Goal: Task Accomplishment & Management: Manage account settings

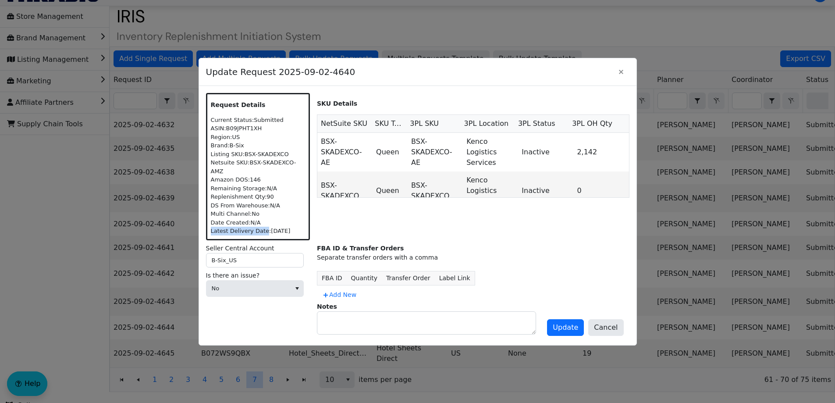
scroll to position [79, 0]
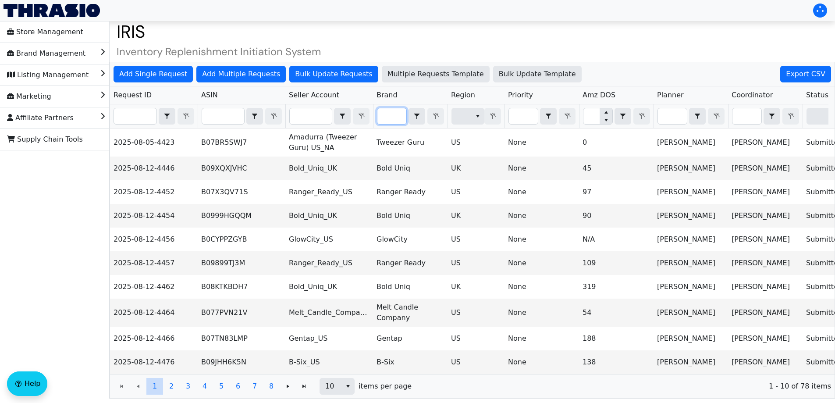
click at [388, 117] on input "Filter" at bounding box center [391, 116] width 29 height 16
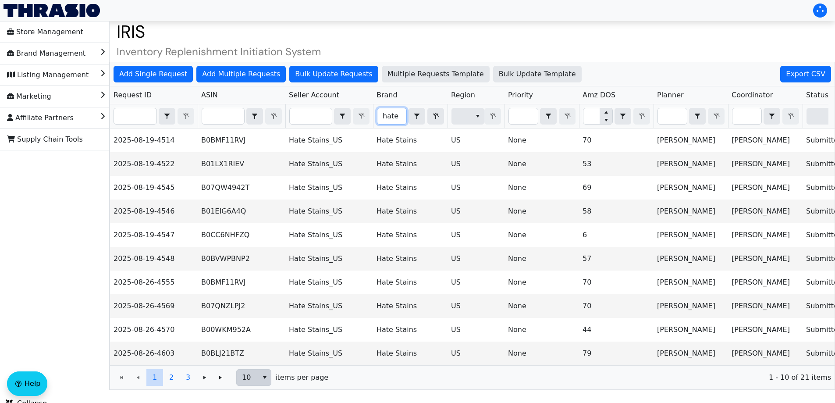
type input "hate"
click at [252, 383] on span "10" at bounding box center [247, 377] width 11 height 11
drag, startPoint x: 256, startPoint y: 338, endPoint x: 250, endPoint y: 353, distance: 16.4
click at [250, 353] on ul "5 10 20 50 100" at bounding box center [254, 340] width 34 height 70
click at [246, 380] on span "10" at bounding box center [247, 377] width 11 height 11
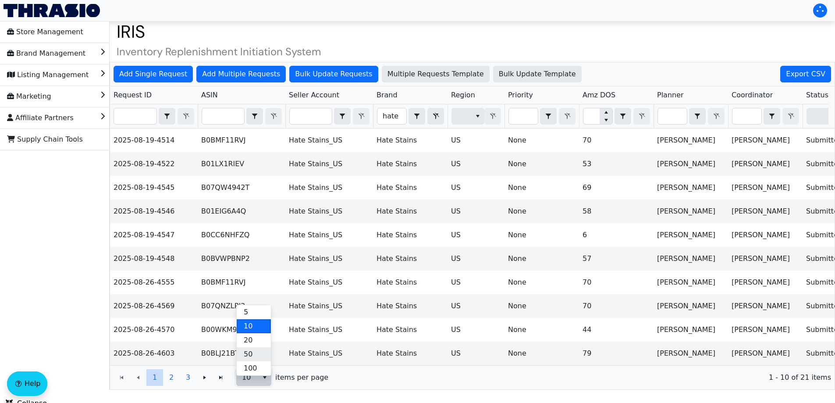
drag, startPoint x: 254, startPoint y: 345, endPoint x: 250, endPoint y: 354, distance: 9.2
click at [250, 354] on ul "5 10 20 50 100" at bounding box center [254, 340] width 34 height 70
click at [250, 383] on span "10" at bounding box center [247, 377] width 11 height 11
click at [255, 357] on li "50" at bounding box center [254, 354] width 34 height 14
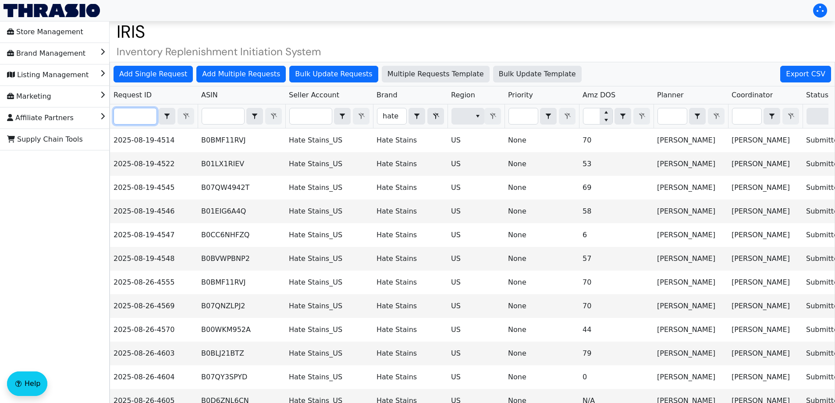
click at [141, 108] on input "Filter" at bounding box center [135, 116] width 43 height 16
paste input "2025-08-26-4570"
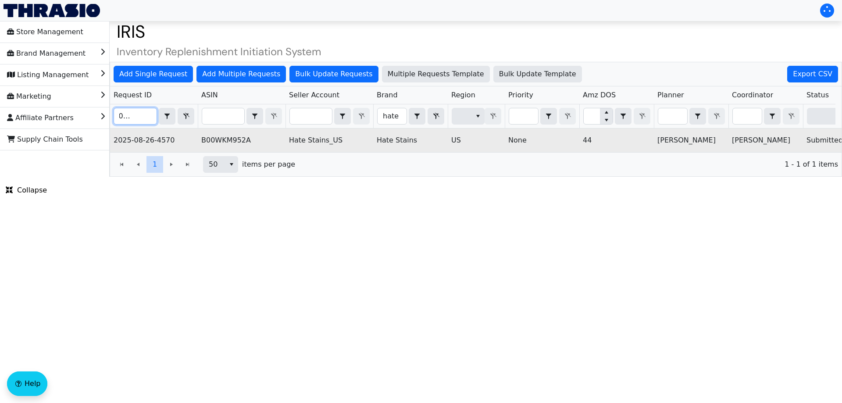
scroll to position [0, 353]
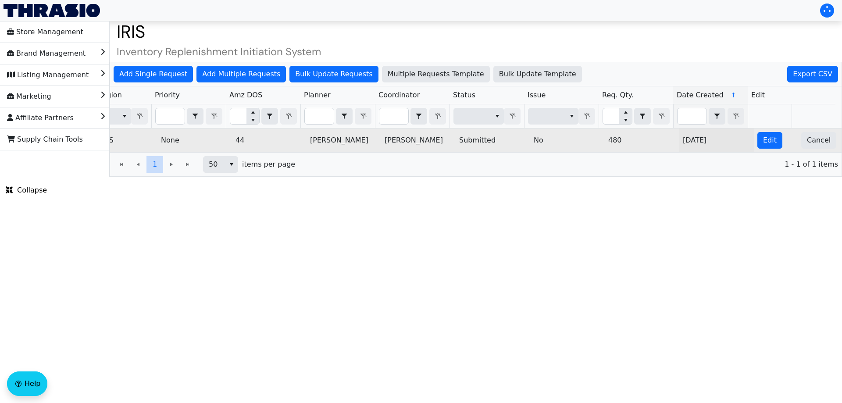
type input "2025-08-26-4570"
click at [776, 145] on td "Edit" at bounding box center [775, 140] width 44 height 24
click at [765, 143] on span "Edit" at bounding box center [770, 140] width 14 height 11
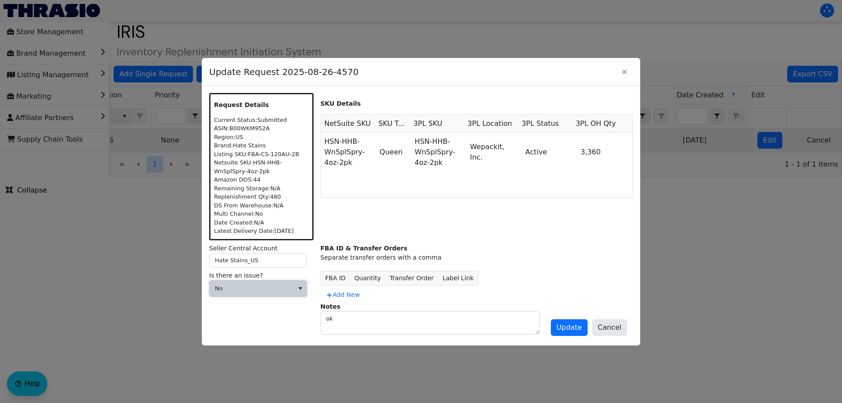
click at [289, 288] on span "No" at bounding box center [251, 289] width 84 height 16
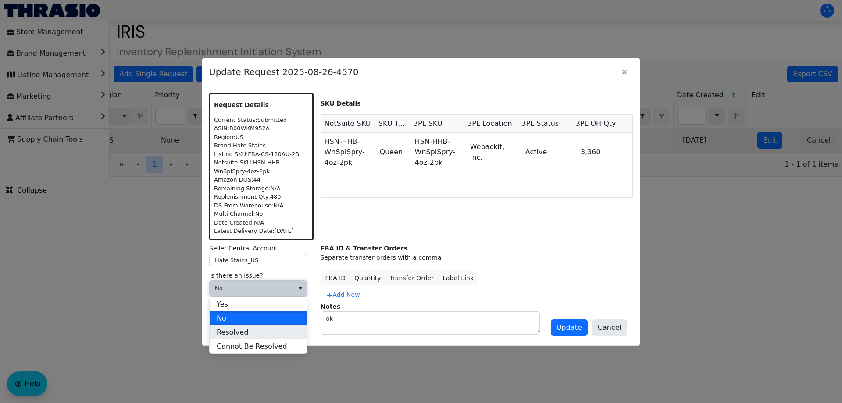
click at [273, 333] on li "Resolved" at bounding box center [257, 332] width 97 height 14
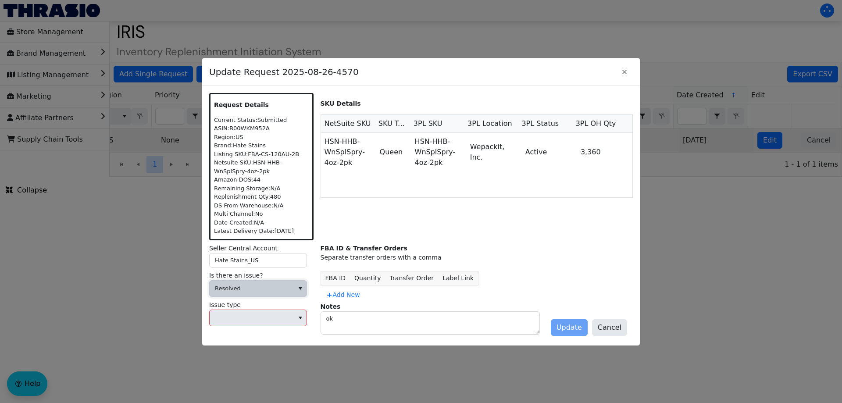
click at [266, 284] on span "Resolved" at bounding box center [251, 289] width 84 height 16
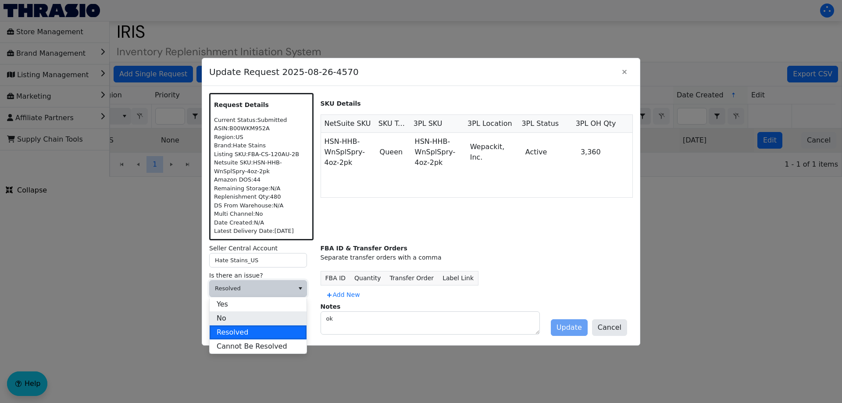
click at [239, 319] on li "No" at bounding box center [257, 318] width 97 height 14
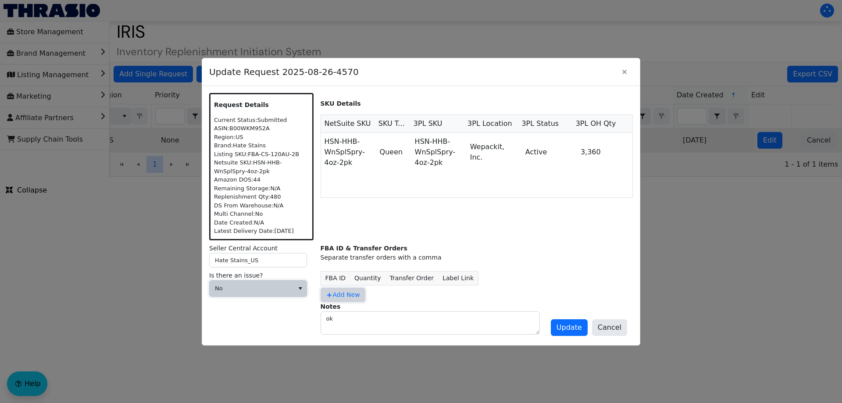
click at [339, 298] on span "Add New" at bounding box center [343, 294] width 34 height 9
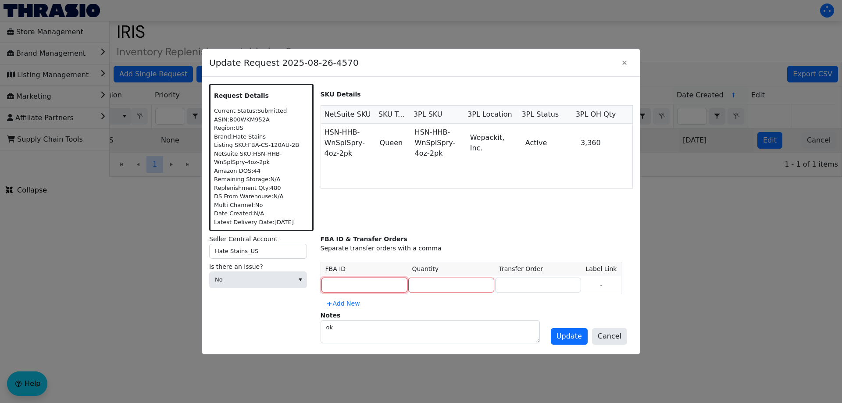
click at [359, 283] on input at bounding box center [364, 284] width 86 height 15
type input "MULTIPLE"
click at [433, 301] on div "FBA ID & Transfer Orders Separate transfer orders with a comma FBA ID Quantity …" at bounding box center [476, 272] width 312 height 76
click at [438, 292] on input "number" at bounding box center [451, 284] width 86 height 15
type input "480"
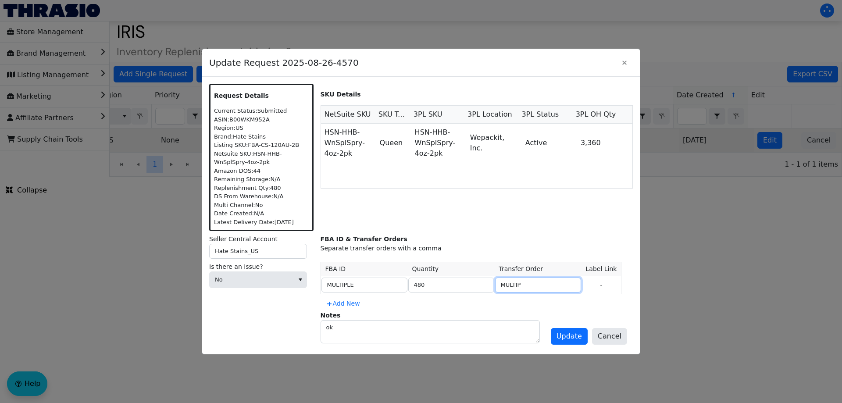
type input "MULTIPLE"
click at [561, 334] on button "Update" at bounding box center [568, 336] width 37 height 17
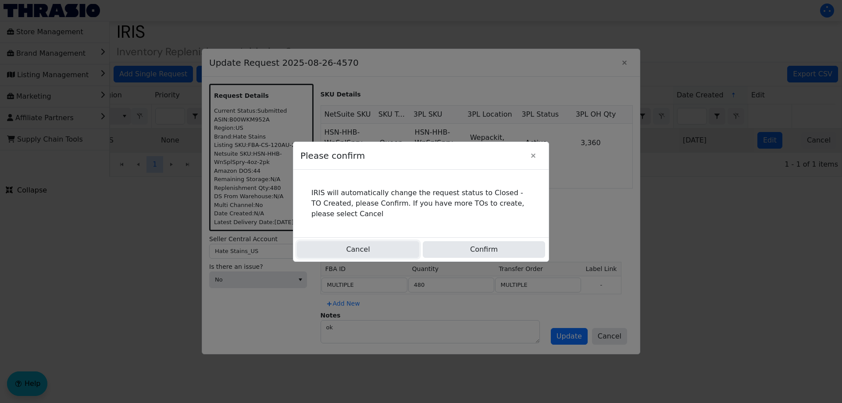
drag, startPoint x: 386, startPoint y: 245, endPoint x: 437, endPoint y: 175, distance: 86.6
click at [437, 175] on div "Please confirm IRIS will automatically change the request status to Closed - TO…" at bounding box center [421, 202] width 256 height 120
click at [476, 245] on button "Confirm" at bounding box center [484, 249] width 122 height 17
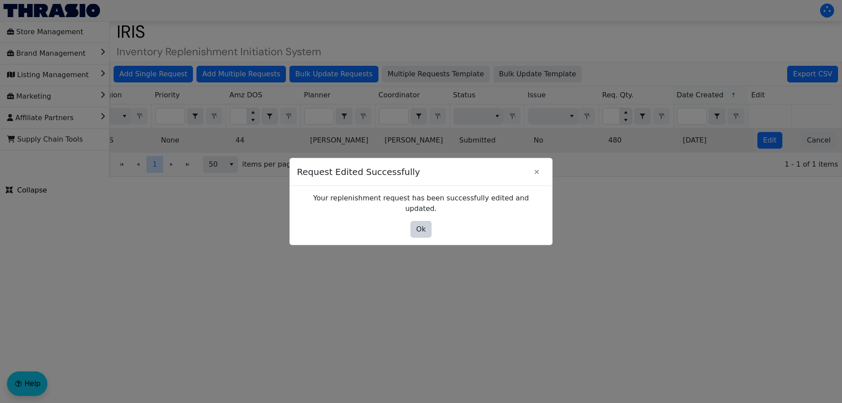
drag, startPoint x: 419, startPoint y: 234, endPoint x: 419, endPoint y: 223, distance: 10.5
click at [419, 234] on div "Your replenishment request has been successfully edited and updated. Ok" at bounding box center [421, 215] width 262 height 59
click at [419, 224] on span "Ok" at bounding box center [421, 229] width 10 height 11
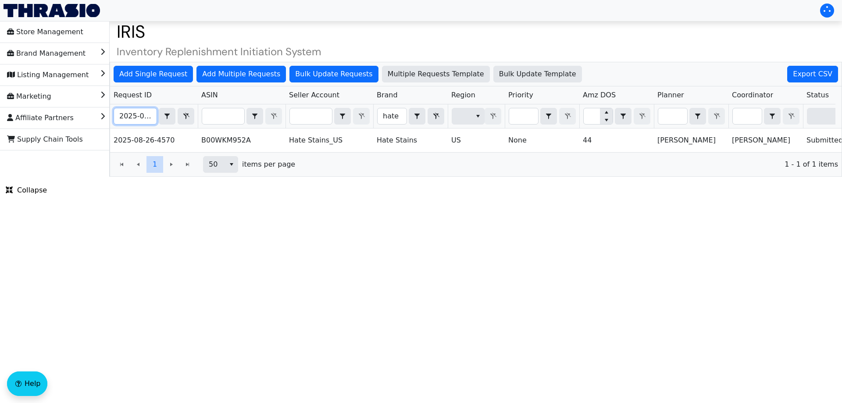
click at [135, 111] on input "2025-08-26-4570" at bounding box center [135, 116] width 43 height 16
paste input "19-4546"
click at [135, 111] on div "Add Single Request Add Multiple Requests Bulk Update Requests Multiple Requests…" at bounding box center [476, 119] width 732 height 115
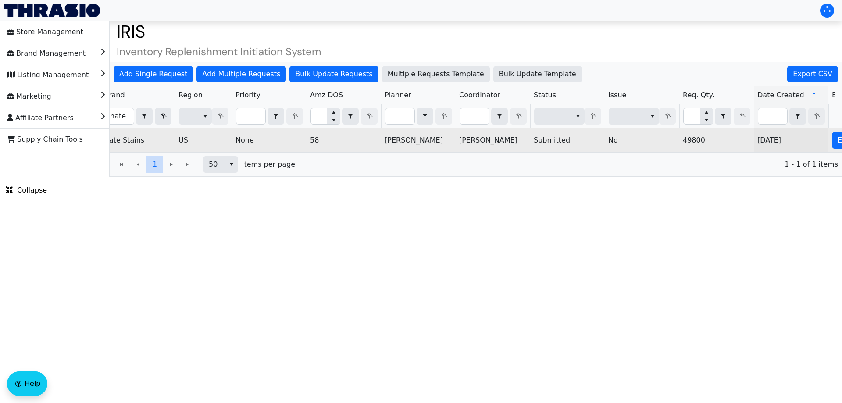
scroll to position [0, 353]
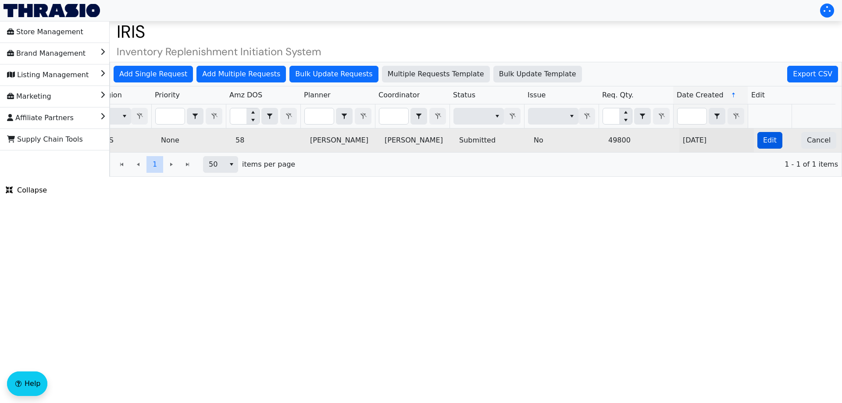
type input "2025-08-19-4546"
click at [763, 143] on span "Edit" at bounding box center [770, 140] width 14 height 11
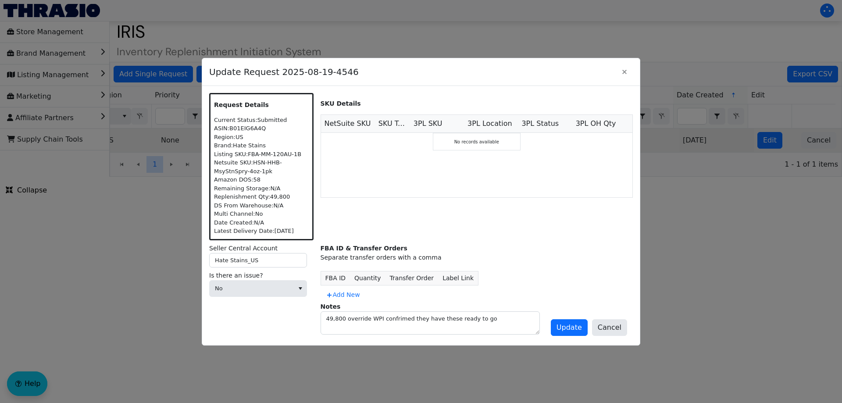
scroll to position [0, 0]
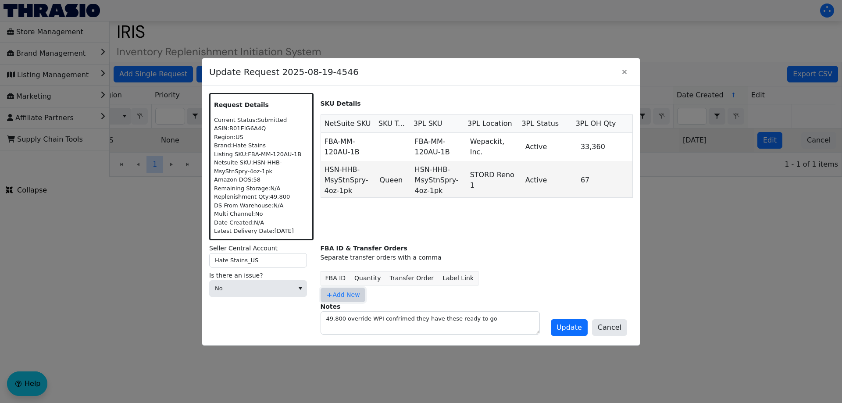
click at [333, 294] on span "Add New" at bounding box center [343, 294] width 34 height 9
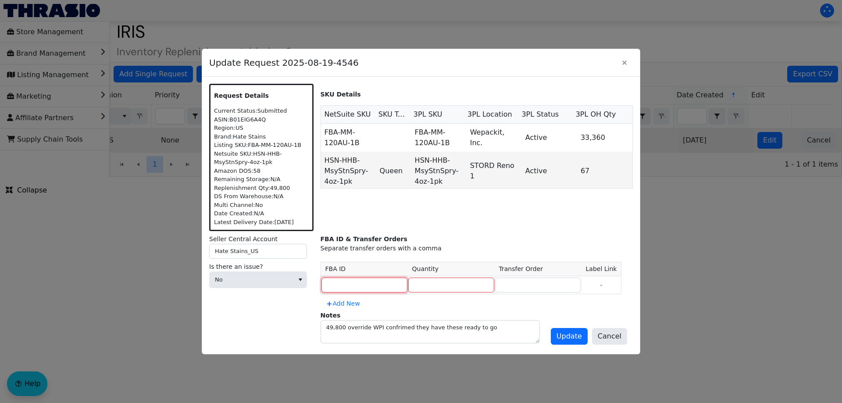
click at [343, 281] on input at bounding box center [364, 284] width 86 height 15
type input "MULTIPLE"
type input "49800"
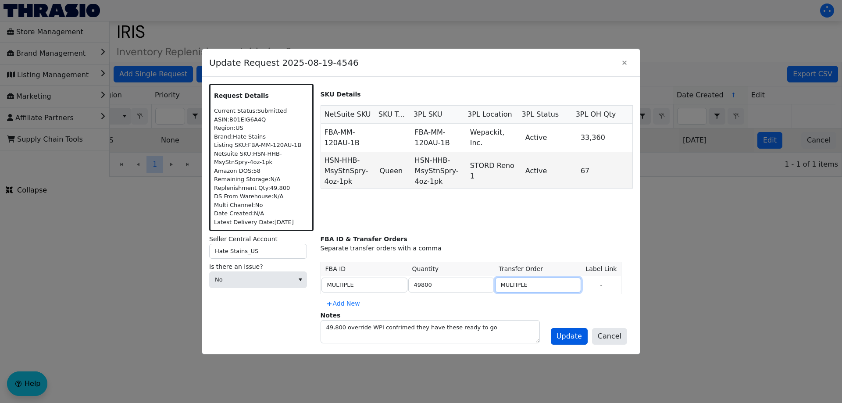
type input "MULTIPLE"
click at [587, 333] on button "Update" at bounding box center [568, 336] width 37 height 17
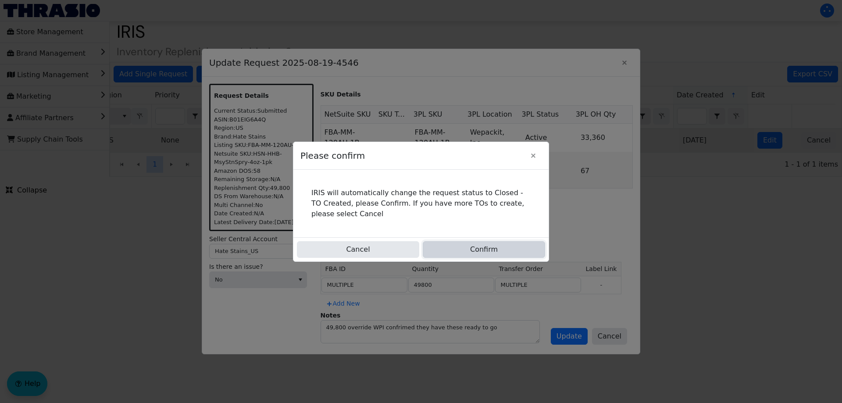
click at [450, 244] on button "Confirm" at bounding box center [484, 249] width 122 height 17
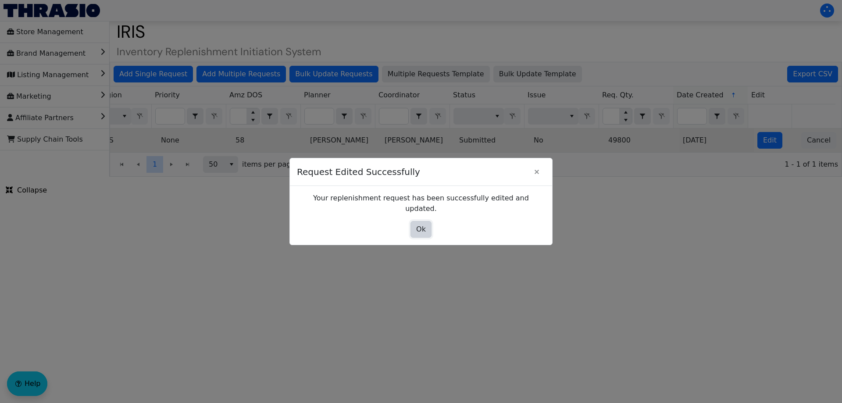
click at [423, 221] on button "Ok" at bounding box center [420, 229] width 21 height 17
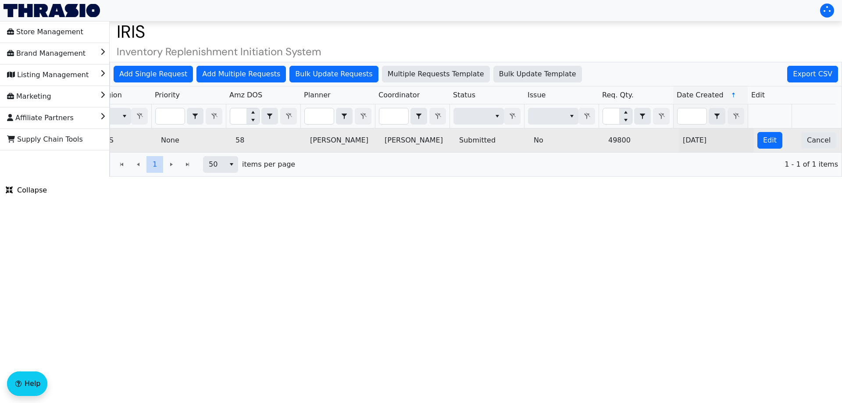
click at [422, 177] on html "Store Management Brand Management Listing Management Marketing Affiliate Partne…" at bounding box center [421, 88] width 842 height 177
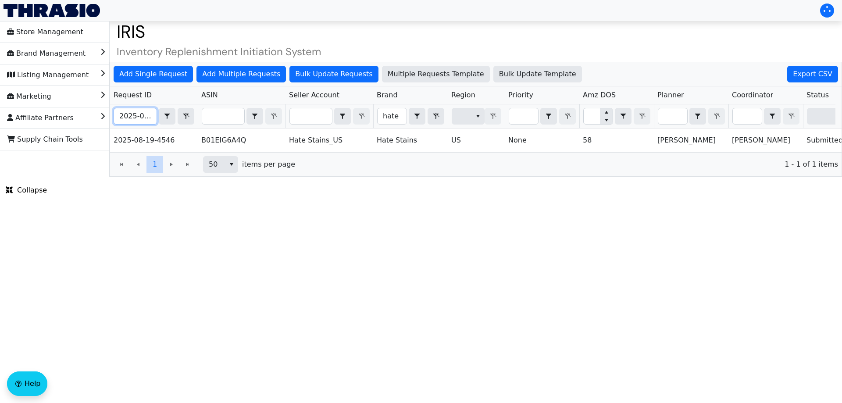
click at [123, 116] on input "2025-08-19-4546" at bounding box center [135, 116] width 43 height 16
paste input "26-460"
click at [123, 116] on div "Add Single Request Add Multiple Requests Bulk Update Requests Multiple Requests…" at bounding box center [476, 119] width 732 height 115
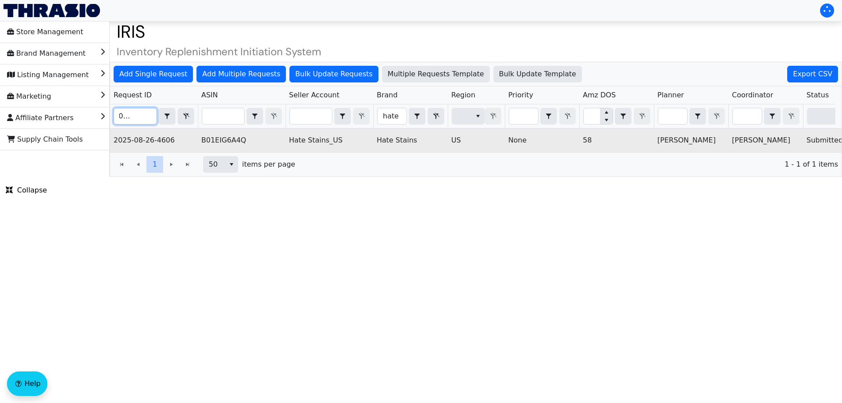
scroll to position [0, 353]
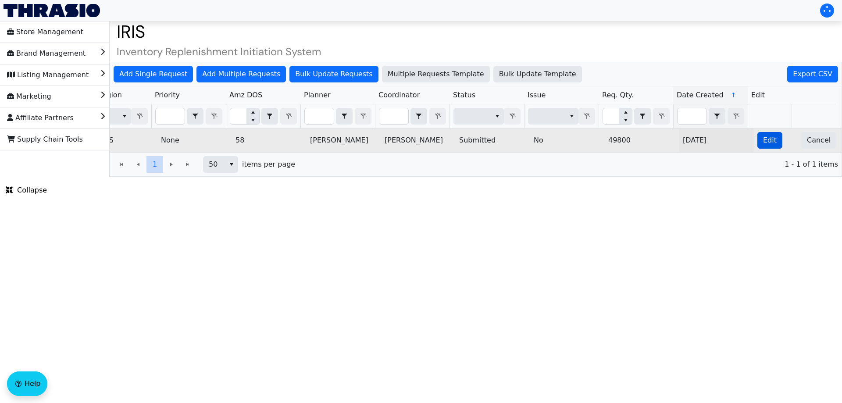
type input "2025-08-26-4606"
click at [763, 140] on span "Edit" at bounding box center [770, 140] width 14 height 11
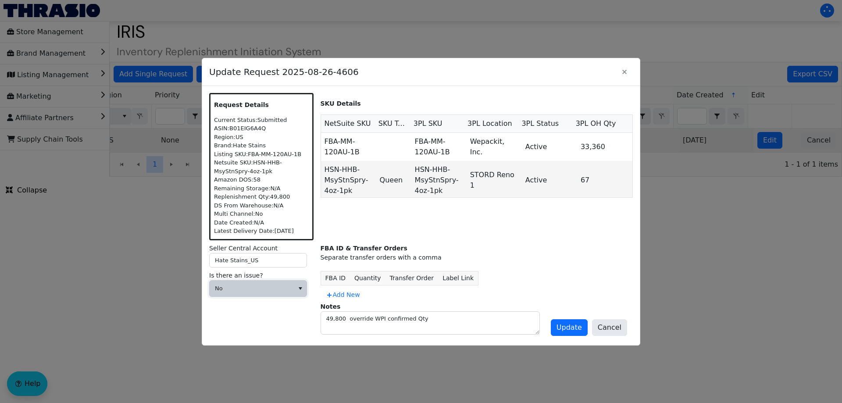
click at [285, 288] on span "No" at bounding box center [252, 288] width 74 height 9
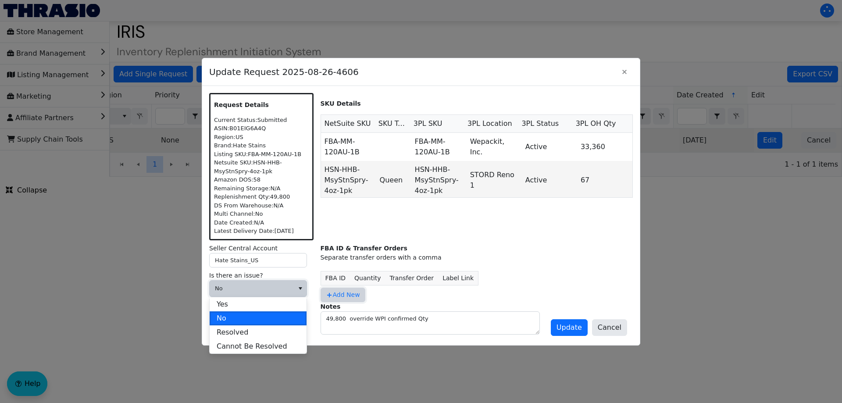
click at [344, 292] on span "Add New" at bounding box center [343, 294] width 34 height 9
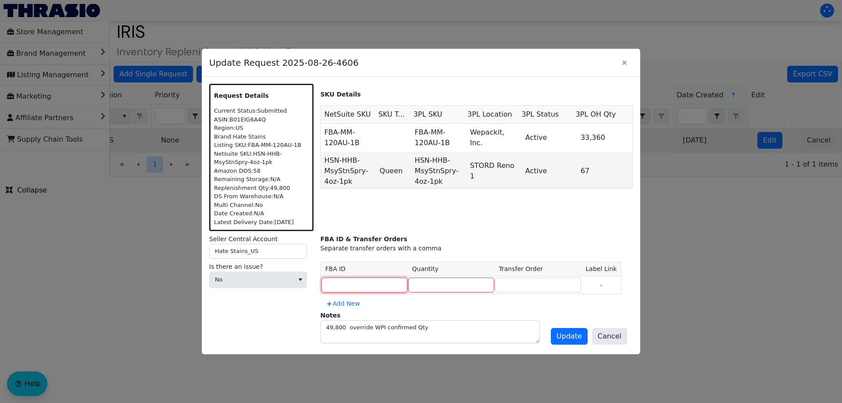
click at [342, 282] on input at bounding box center [364, 284] width 86 height 15
type input "MULTIPLE"
click at [436, 285] on input "number" at bounding box center [451, 284] width 86 height 15
type input "42000"
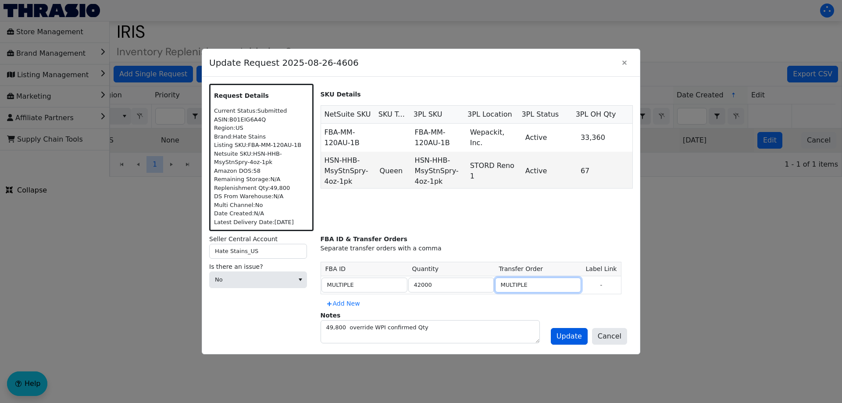
type input "MULTIPLE"
click at [574, 336] on span "Update" at bounding box center [568, 336] width 25 height 11
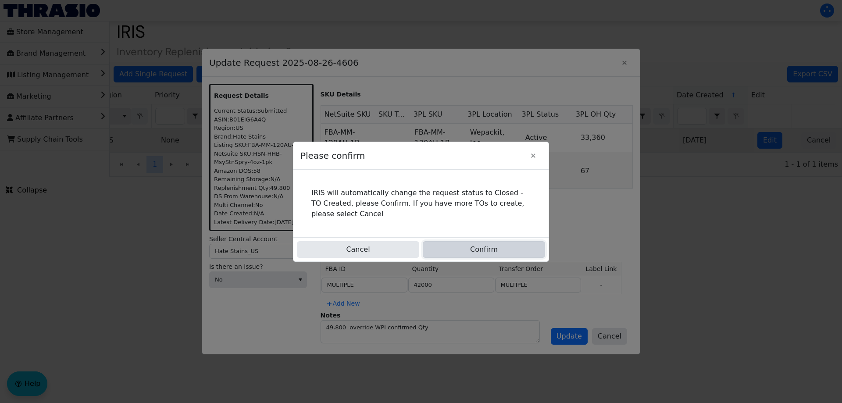
click at [457, 249] on button "Confirm" at bounding box center [484, 249] width 122 height 17
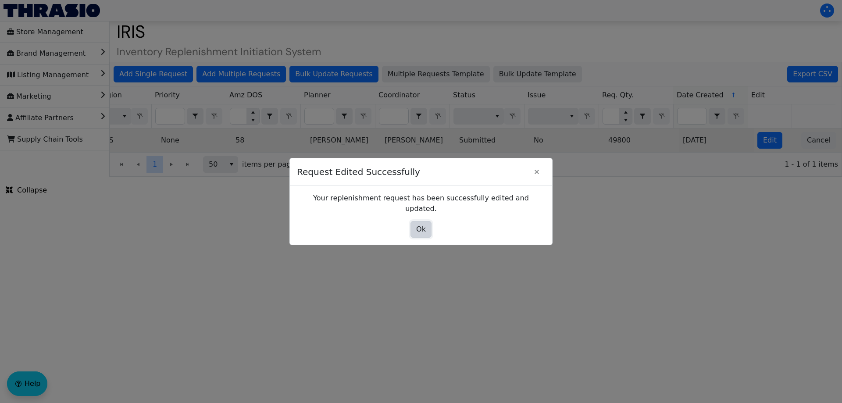
click at [427, 228] on button "Ok" at bounding box center [420, 229] width 21 height 17
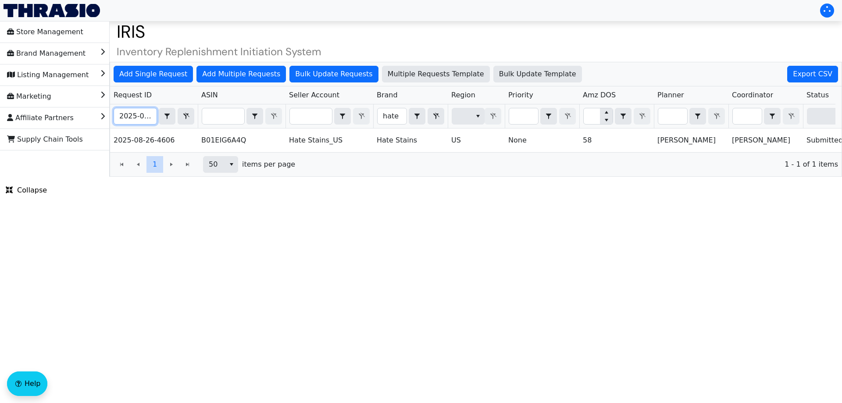
click at [132, 118] on input "2025-08-26-4606" at bounding box center [135, 116] width 43 height 16
paste input "19-4522"
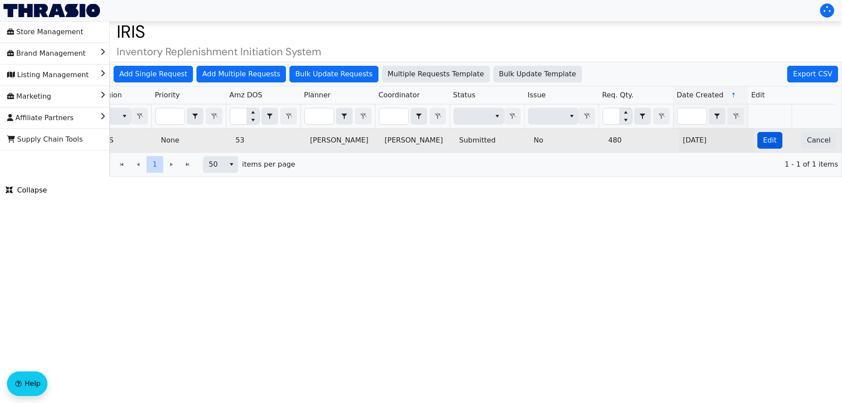
type input "2025-08-19-4522"
click at [757, 135] on button "Edit" at bounding box center [769, 140] width 25 height 17
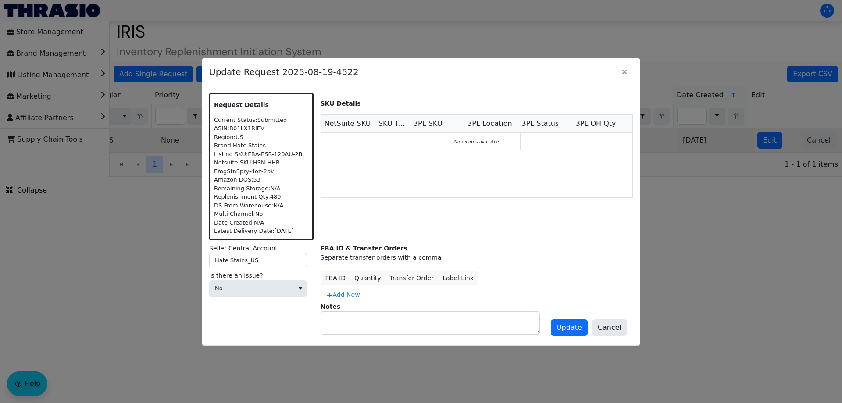
scroll to position [0, 0]
click at [265, 291] on span "No" at bounding box center [252, 288] width 74 height 9
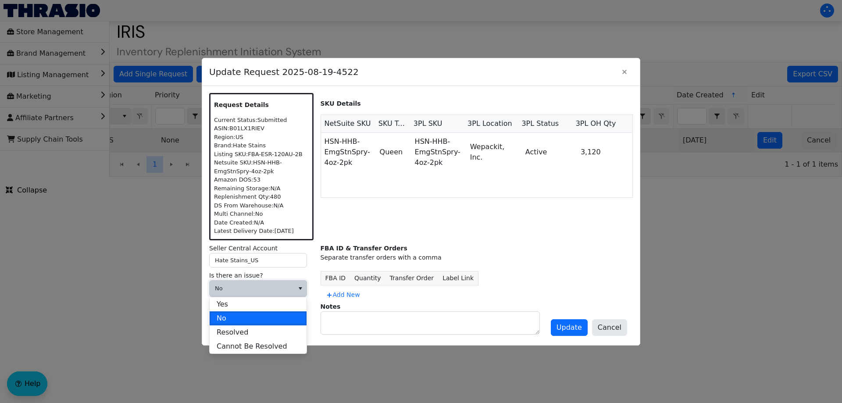
click at [333, 287] on div "FBA ID & Transfer Orders Separate transfer orders with a comma FBA ID Quantity …" at bounding box center [476, 273] width 312 height 58
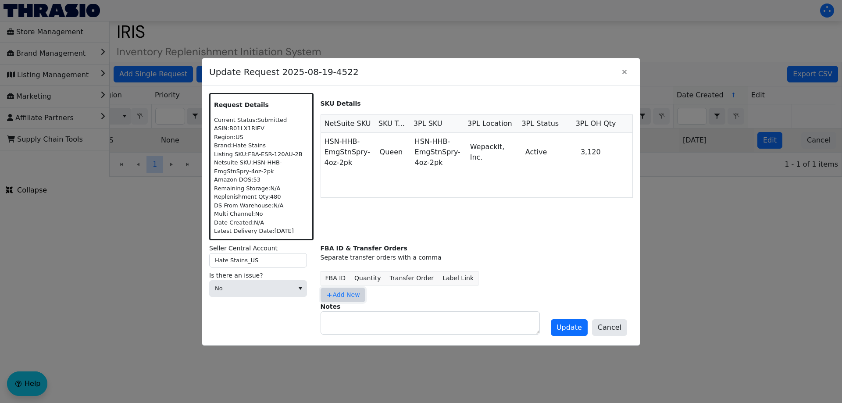
click at [339, 295] on span "Add New" at bounding box center [343, 294] width 34 height 9
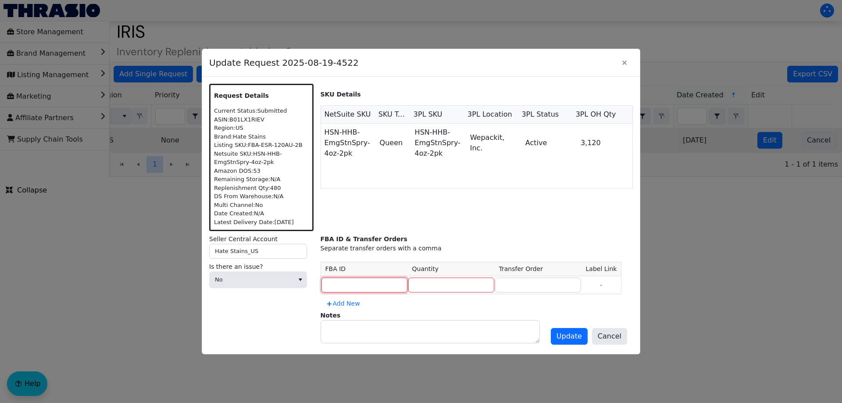
click at [338, 289] on input at bounding box center [364, 284] width 86 height 15
type input "MULTIPLE"
click at [355, 285] on input "MULTIPLE" at bounding box center [364, 284] width 86 height 15
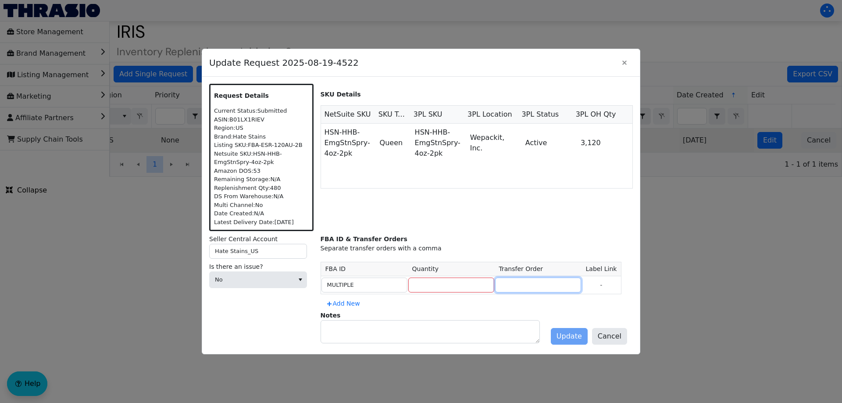
click at [501, 287] on input at bounding box center [538, 284] width 86 height 15
paste input "MULTIPLE"
type input "MULTIPLE"
click at [430, 281] on input "number" at bounding box center [451, 284] width 86 height 15
type input "480"
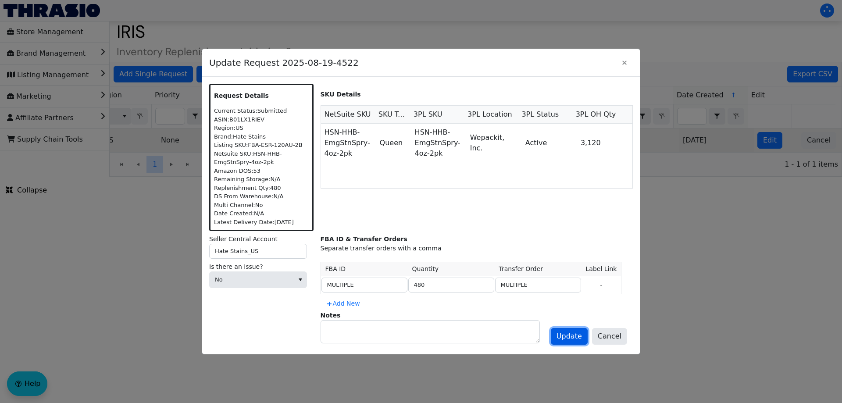
click at [572, 344] on button "Update" at bounding box center [568, 336] width 37 height 17
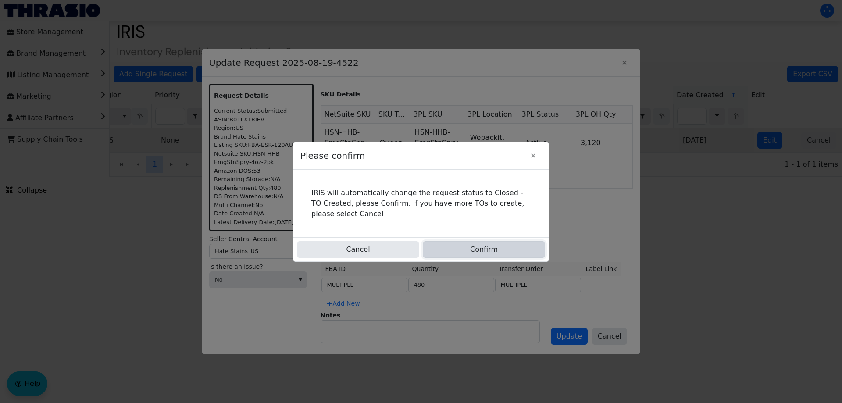
click at [472, 243] on button "Confirm" at bounding box center [484, 249] width 122 height 17
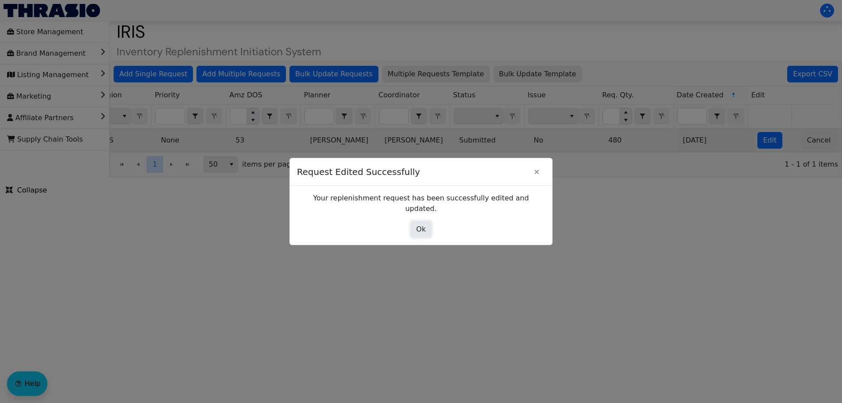
drag, startPoint x: 425, startPoint y: 222, endPoint x: 414, endPoint y: 213, distance: 14.3
click at [425, 224] on span "Ok" at bounding box center [421, 229] width 10 height 11
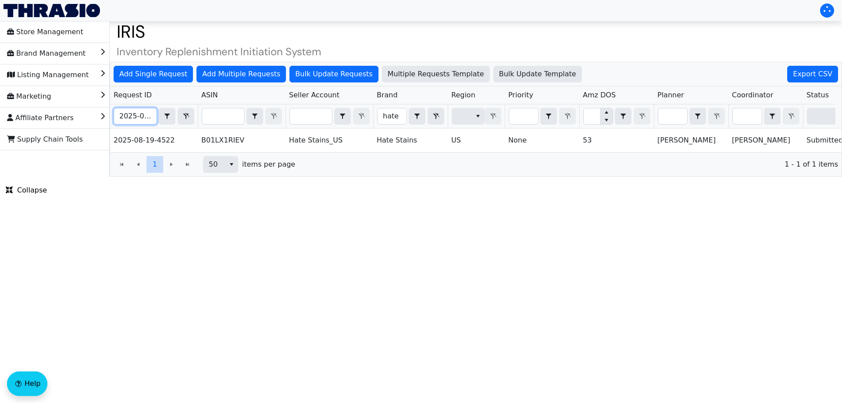
click at [150, 121] on input "2025-08-19-4522" at bounding box center [135, 116] width 43 height 16
paste input "2025-08-26-4569"
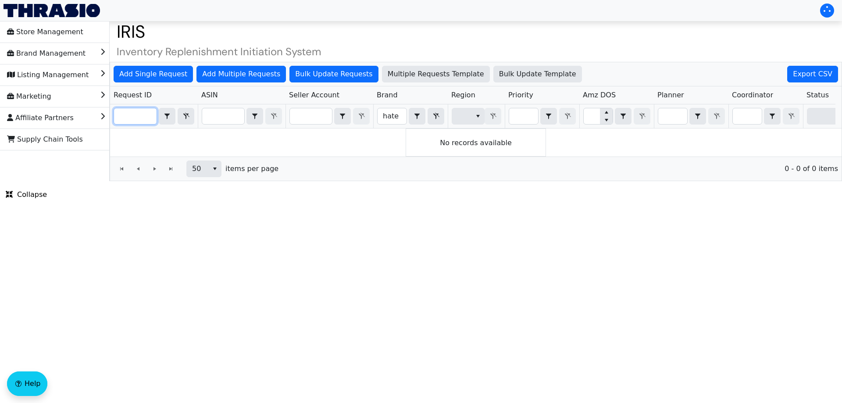
click at [124, 117] on input "2025-08-2025-08-26-4569" at bounding box center [135, 116] width 43 height 16
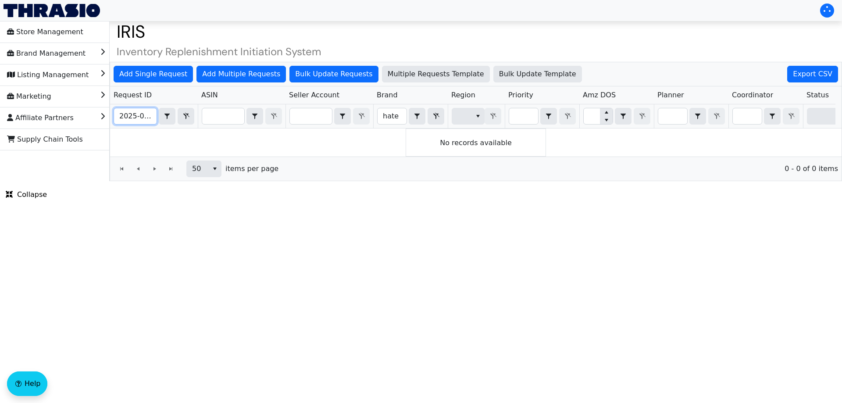
paste input "Filter"
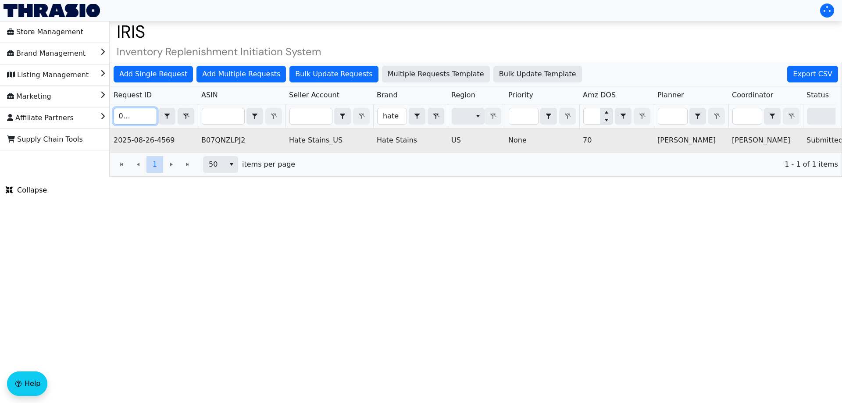
scroll to position [0, 353]
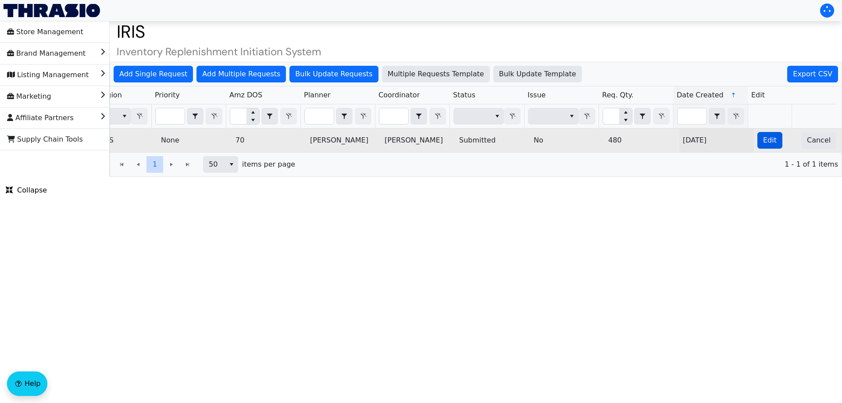
type input "2025-08-26-4569"
click at [766, 146] on button "Edit" at bounding box center [769, 140] width 25 height 17
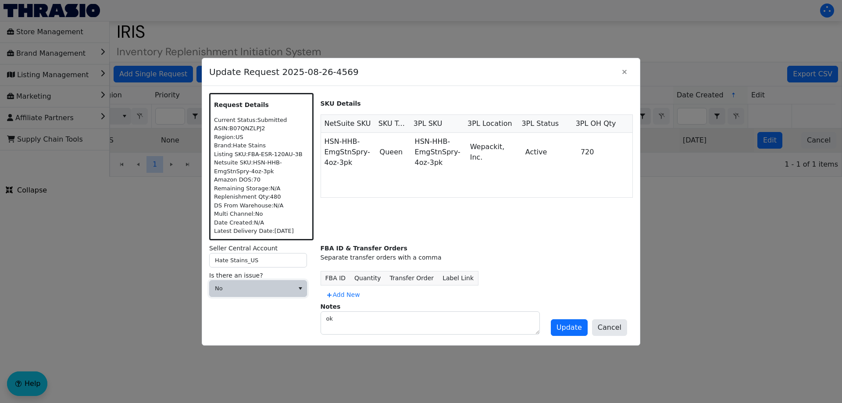
click at [250, 289] on span "No" at bounding box center [252, 288] width 74 height 9
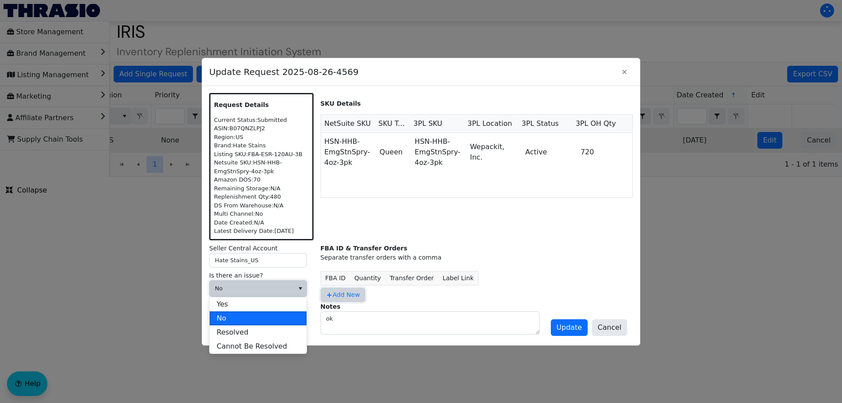
click at [343, 294] on span "Add New" at bounding box center [343, 294] width 34 height 9
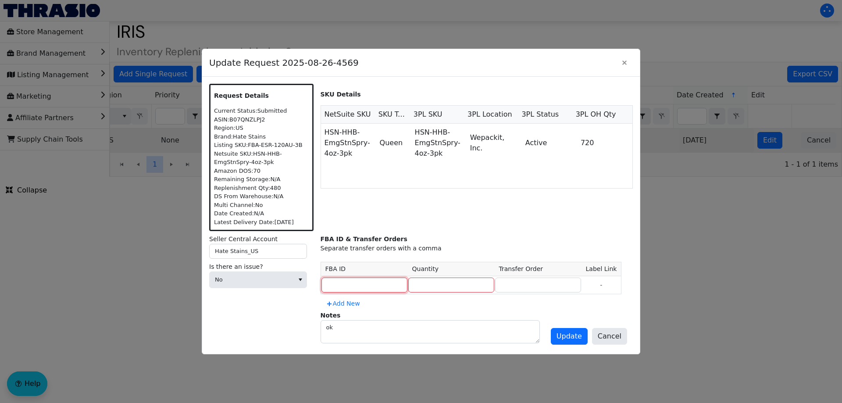
click at [351, 285] on input at bounding box center [364, 284] width 86 height 15
type input "MULTIPLE"
click at [345, 286] on input "MULTIPLE" at bounding box center [364, 284] width 86 height 15
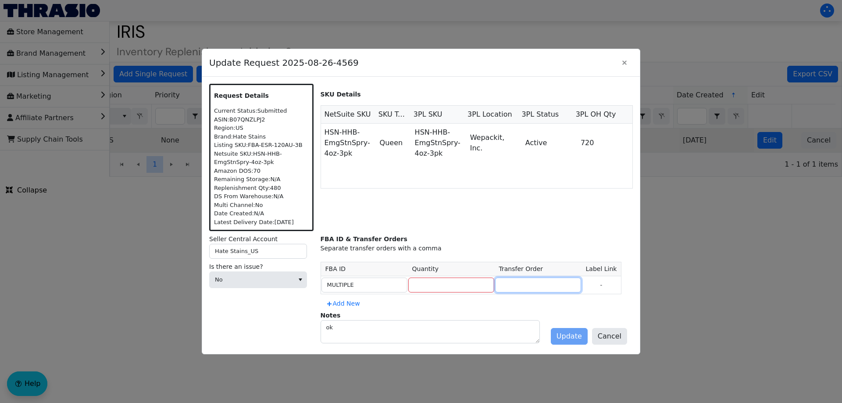
click at [495, 288] on input at bounding box center [538, 284] width 86 height 15
paste input "MULTIPLE"
type input "MULTIPLE"
click at [433, 283] on input "number" at bounding box center [451, 284] width 86 height 15
type input "720"
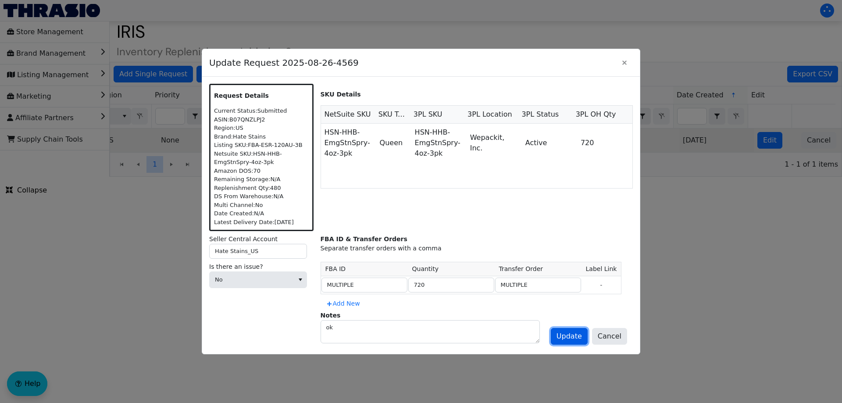
click at [582, 332] on span "Update" at bounding box center [568, 336] width 25 height 11
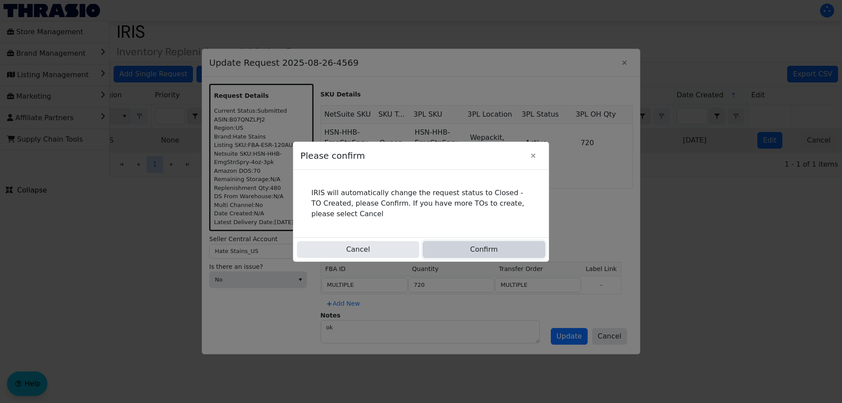
click at [479, 249] on button "Confirm" at bounding box center [484, 249] width 122 height 17
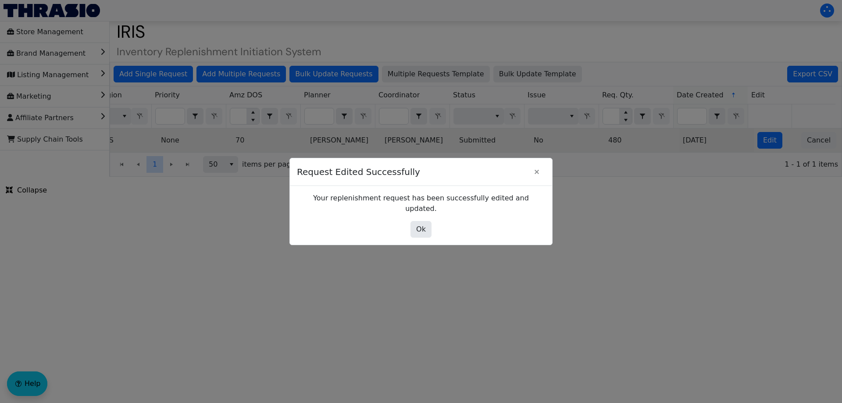
click at [409, 221] on div "Ok" at bounding box center [421, 229] width 248 height 17
click at [415, 221] on button "Ok" at bounding box center [420, 229] width 21 height 17
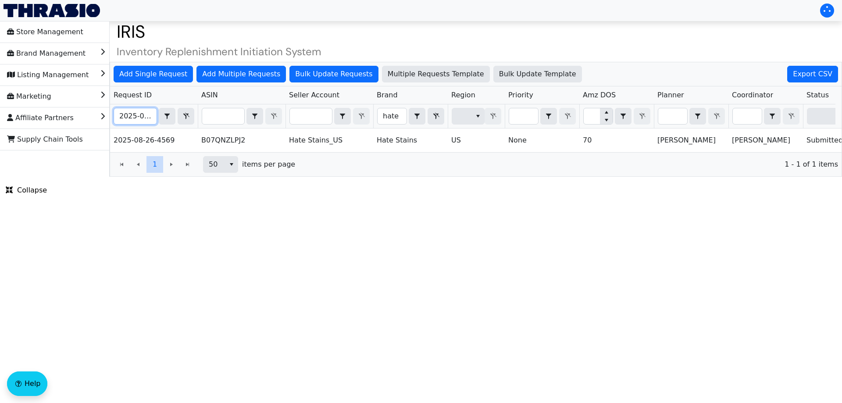
click at [143, 117] on input "2025-08-26-4569" at bounding box center [135, 116] width 43 height 16
paste input "19-4545"
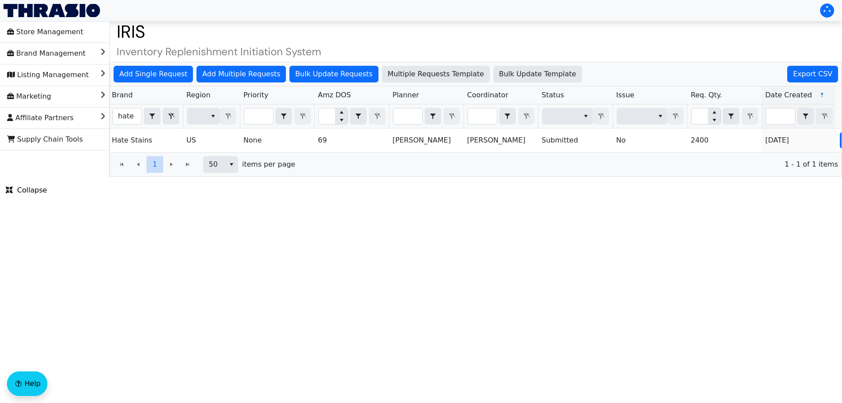
scroll to position [0, 353]
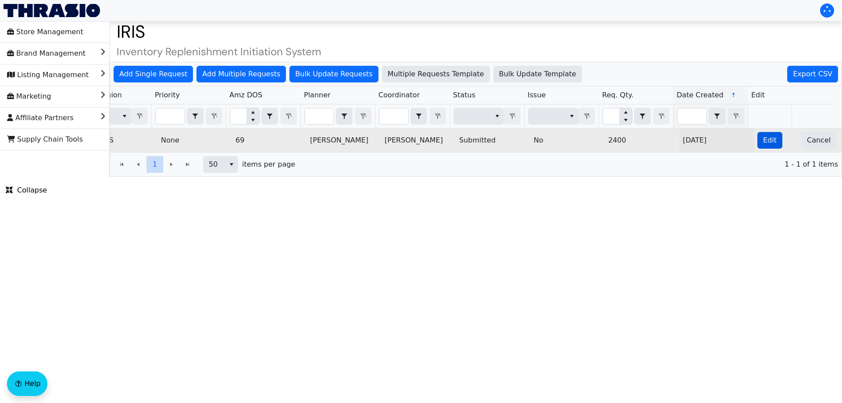
type input "2025-08-19-4545"
click at [763, 142] on span "Edit" at bounding box center [770, 140] width 14 height 11
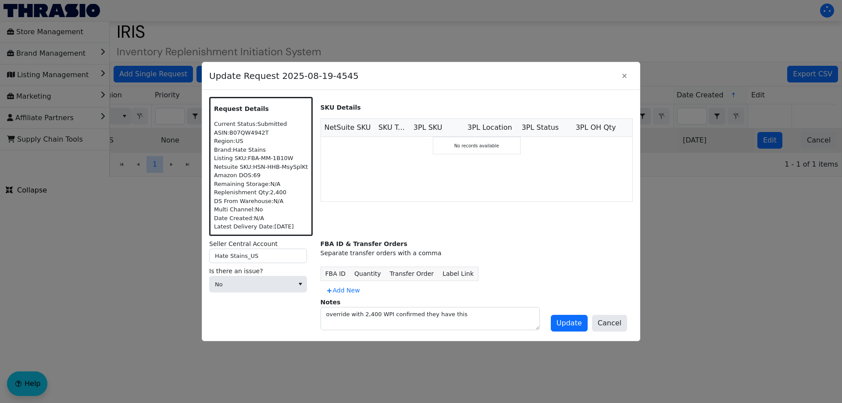
scroll to position [0, 0]
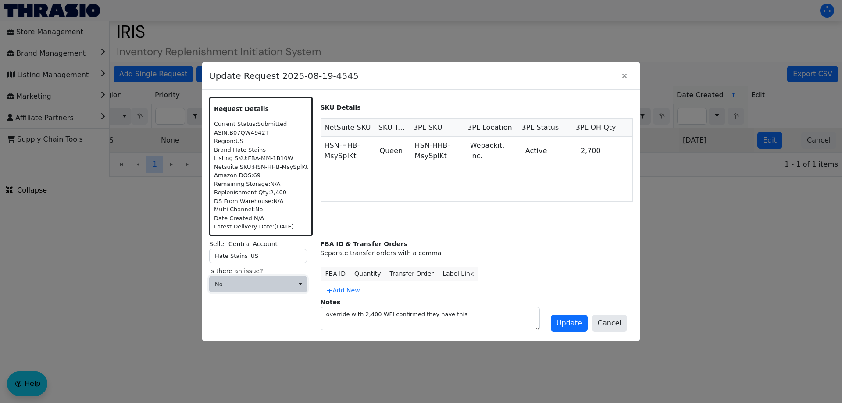
click at [278, 279] on span "No" at bounding box center [251, 284] width 84 height 16
click at [338, 294] on span "Add New" at bounding box center [343, 290] width 34 height 9
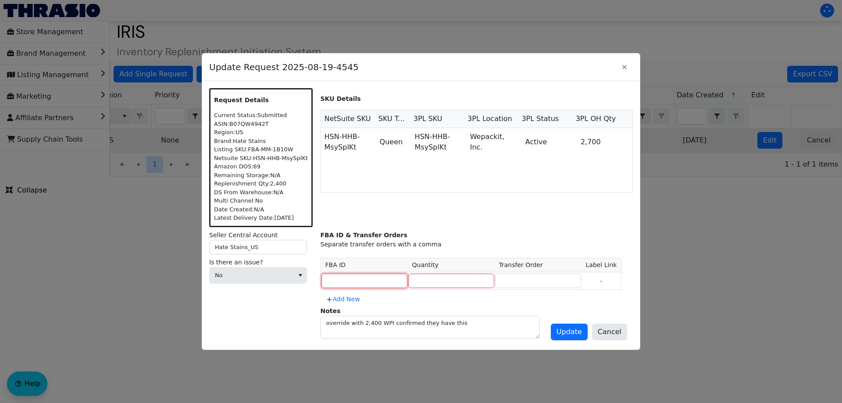
click at [349, 279] on input at bounding box center [364, 280] width 86 height 15
type input "MULTIPLE"
type input "2400"
type input "MULTIPLE"
click at [302, 315] on div "Seller Central Account Hate Stains_US Is there an issue? No" at bounding box center [261, 287] width 104 height 112
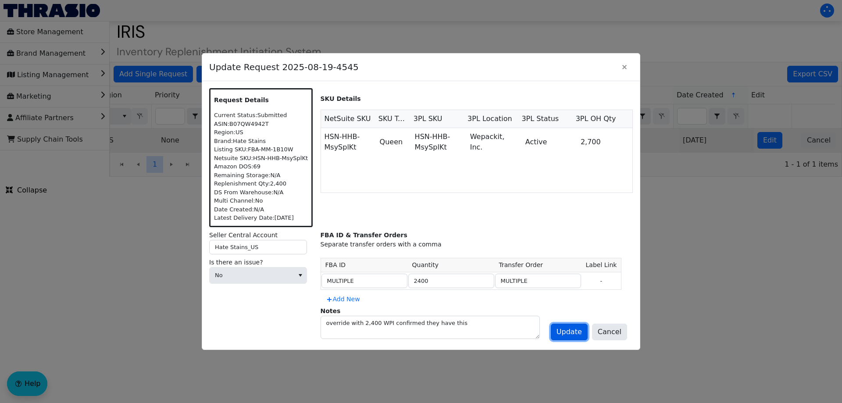
click at [581, 330] on span "Update" at bounding box center [568, 332] width 25 height 11
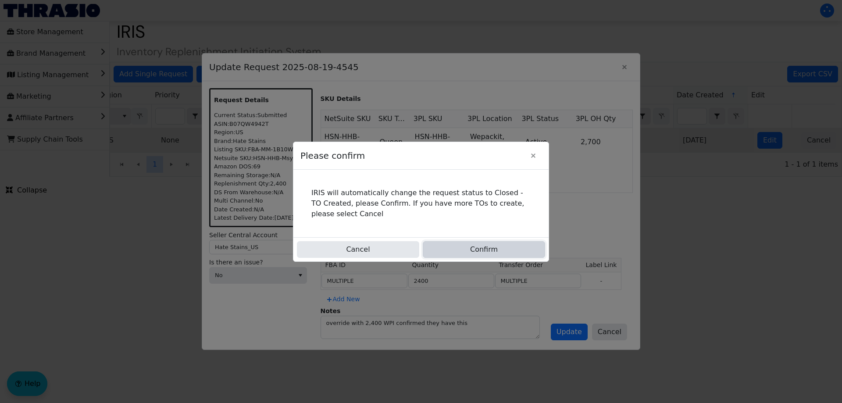
click at [479, 248] on button "Confirm" at bounding box center [484, 249] width 122 height 17
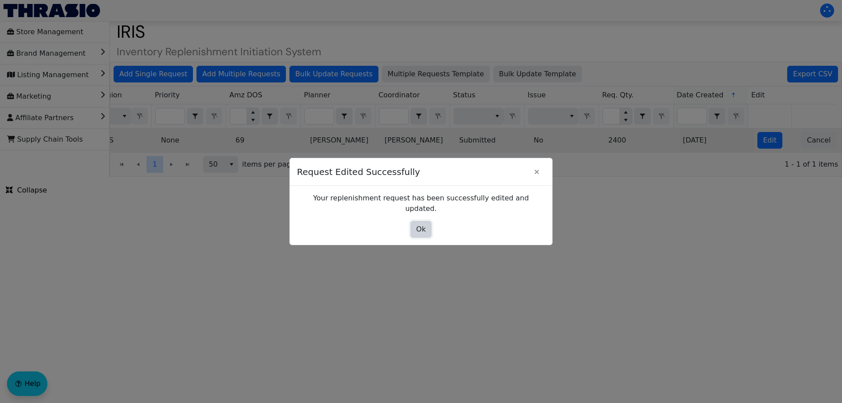
click at [421, 224] on span "Ok" at bounding box center [421, 229] width 10 height 11
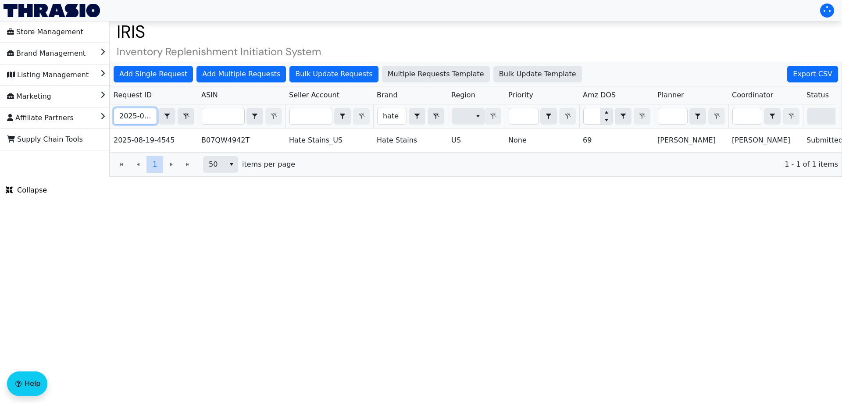
click at [133, 117] on input "2025-08-19-4545" at bounding box center [135, 116] width 43 height 16
paste input "8"
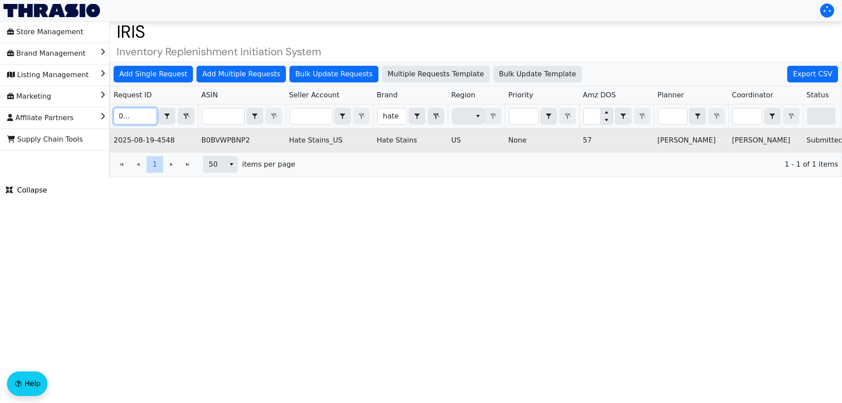
scroll to position [0, 353]
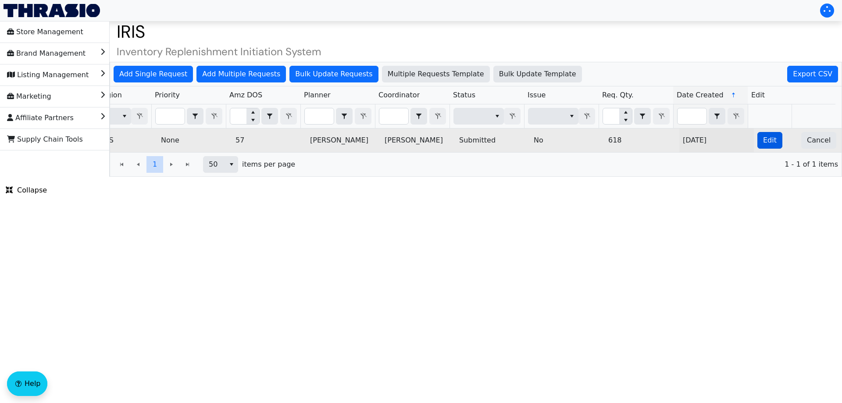
type input "2025-08-19-4548"
click at [763, 145] on span "Edit" at bounding box center [770, 140] width 14 height 11
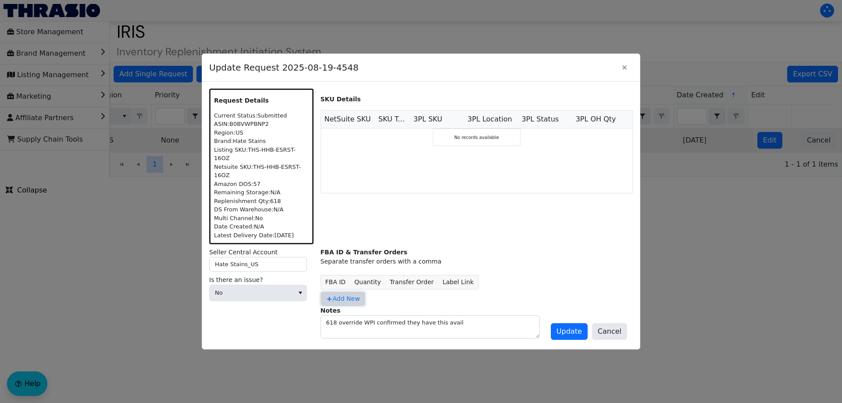
click at [335, 294] on span "Add New" at bounding box center [343, 298] width 34 height 9
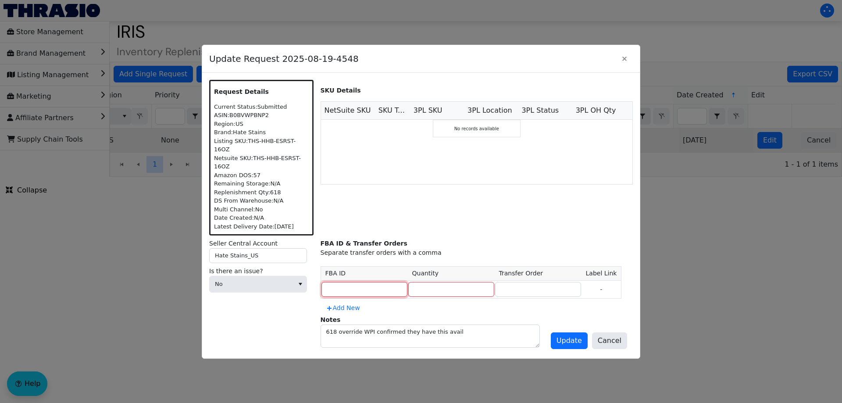
click at [343, 284] on input at bounding box center [364, 289] width 86 height 15
type input "MULTIPLE"
type input "618"
type input "MULTIPLE"
click at [571, 337] on span "Update" at bounding box center [568, 340] width 25 height 11
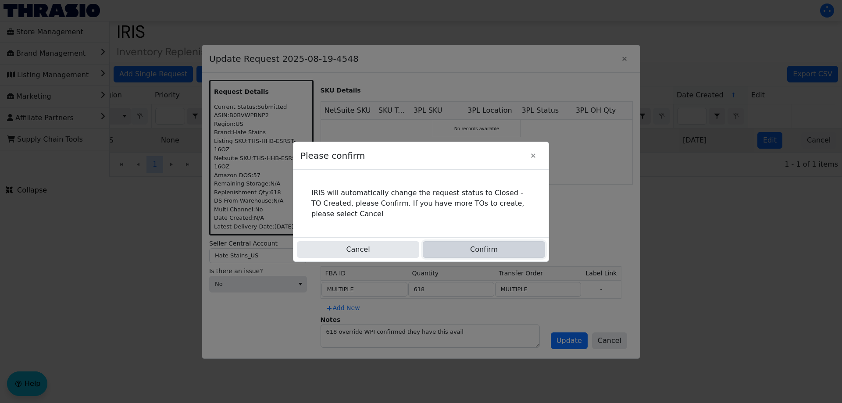
click at [464, 241] on button "Confirm" at bounding box center [484, 249] width 122 height 17
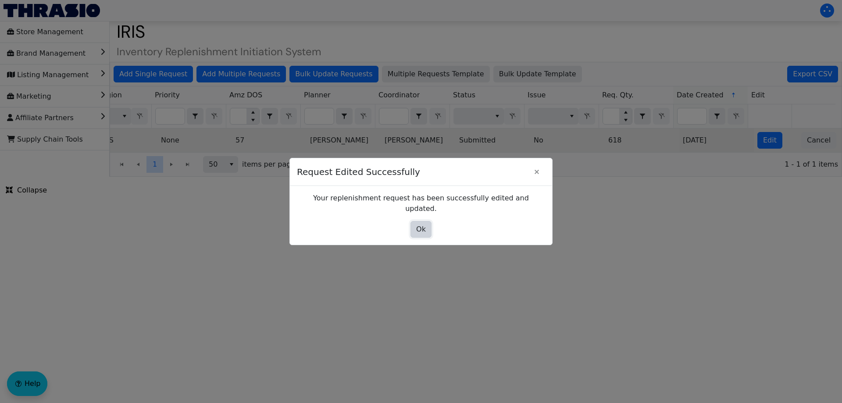
click at [422, 224] on span "Ok" at bounding box center [421, 229] width 10 height 11
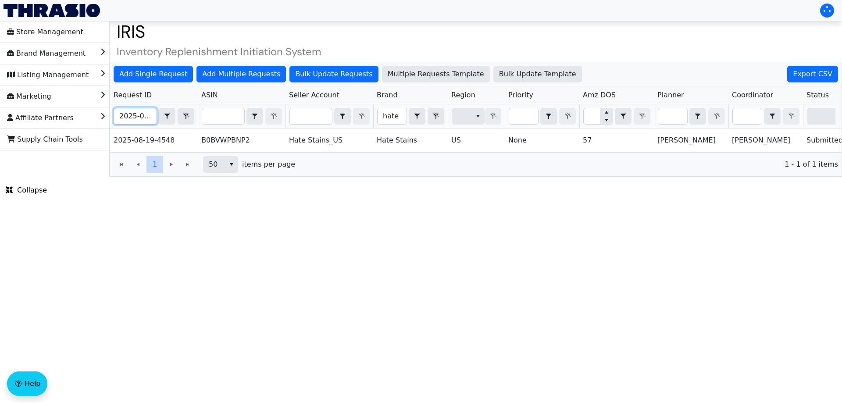
click at [136, 115] on input "2025-08-19-4548" at bounding box center [135, 116] width 43 height 16
paste input "7"
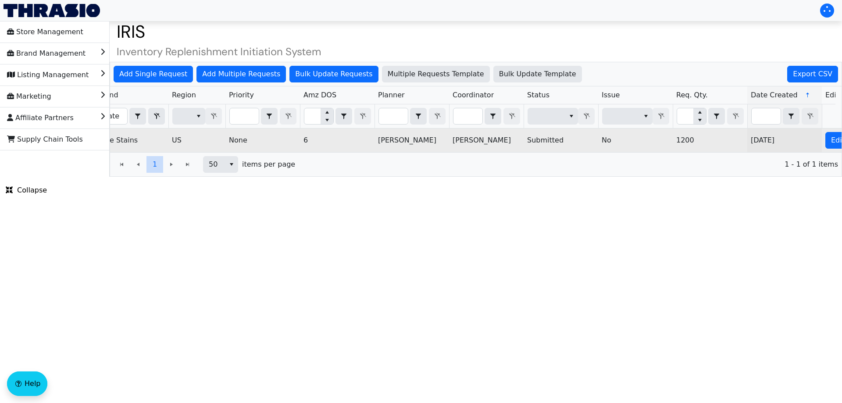
scroll to position [0, 353]
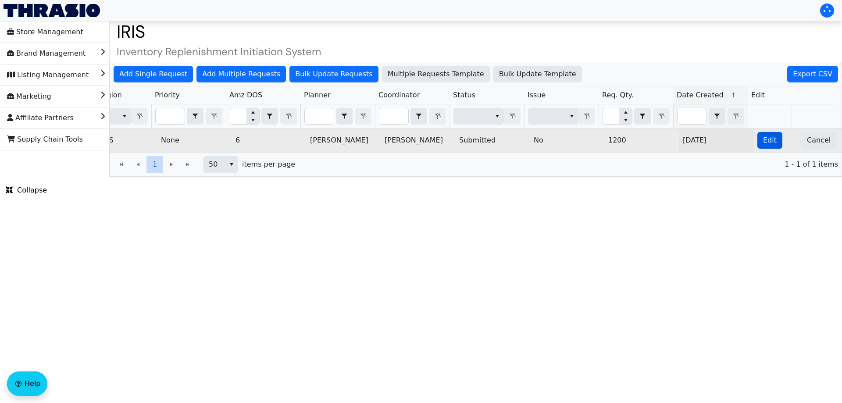
type input "2025-08-19-4547"
click at [762, 146] on button "Edit" at bounding box center [769, 140] width 25 height 17
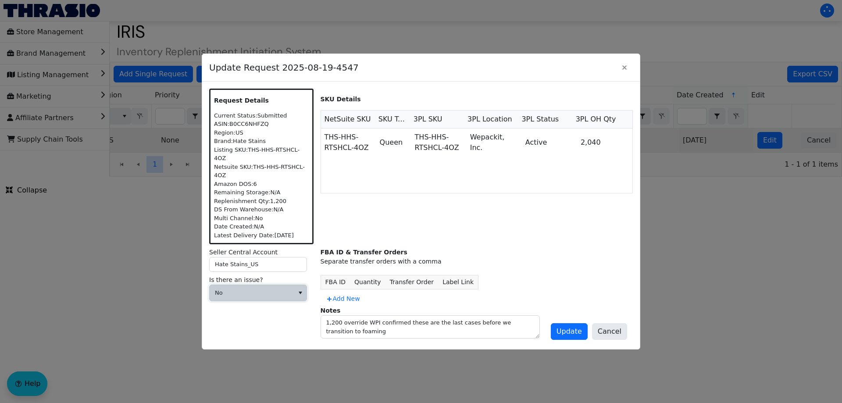
click at [276, 288] on span "No" at bounding box center [252, 292] width 74 height 9
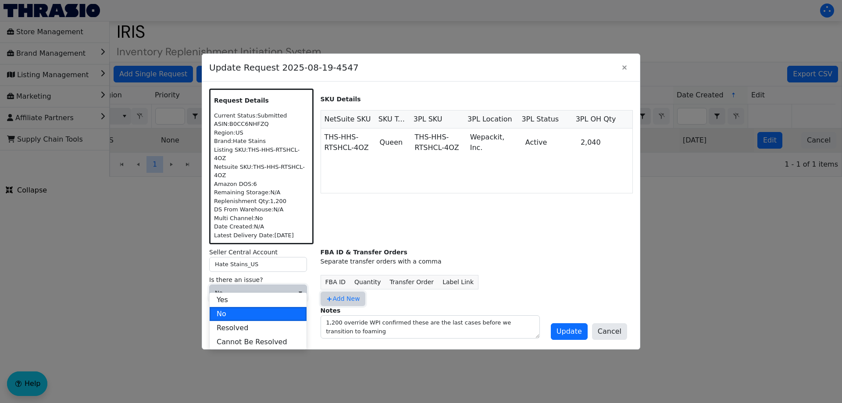
click at [337, 294] on span "Add New" at bounding box center [343, 298] width 34 height 9
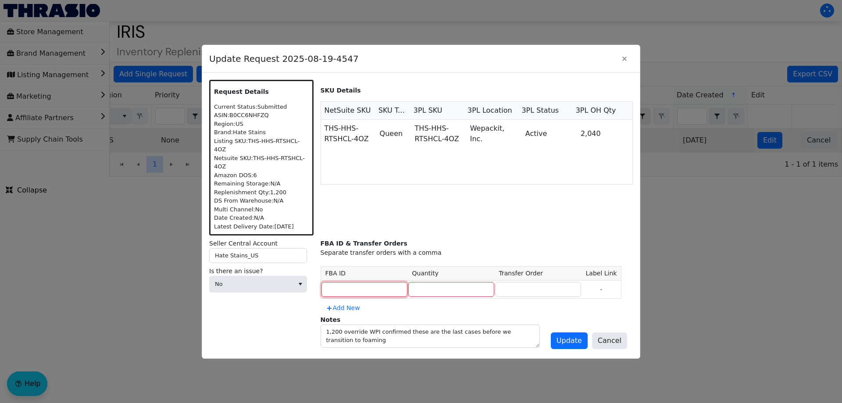
click at [359, 284] on input at bounding box center [364, 289] width 86 height 15
type input "MULTIPLE"
type input "1200"
type input "MULTIPLE"
click at [566, 335] on span "Update" at bounding box center [568, 340] width 25 height 11
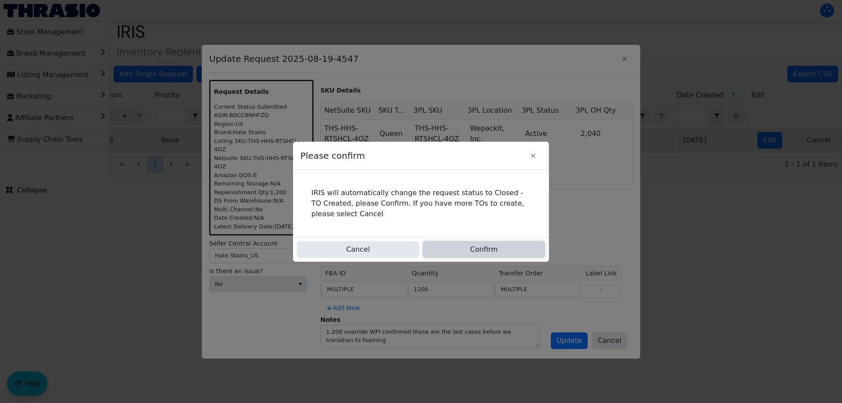
click at [477, 246] on button "Confirm" at bounding box center [484, 249] width 122 height 17
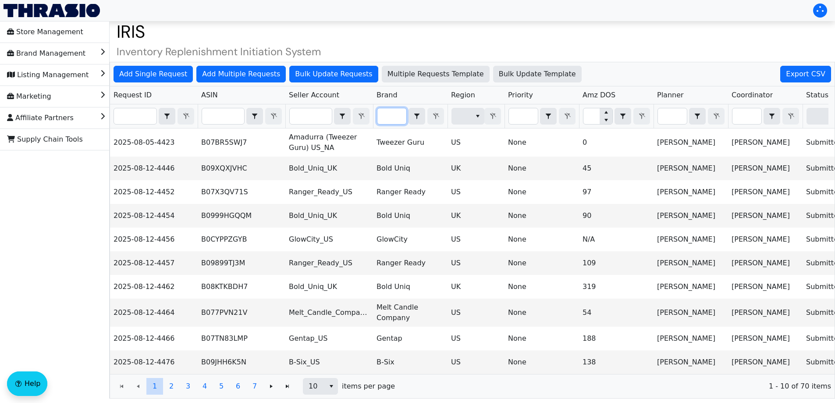
click at [391, 123] on input "Filter" at bounding box center [391, 116] width 29 height 16
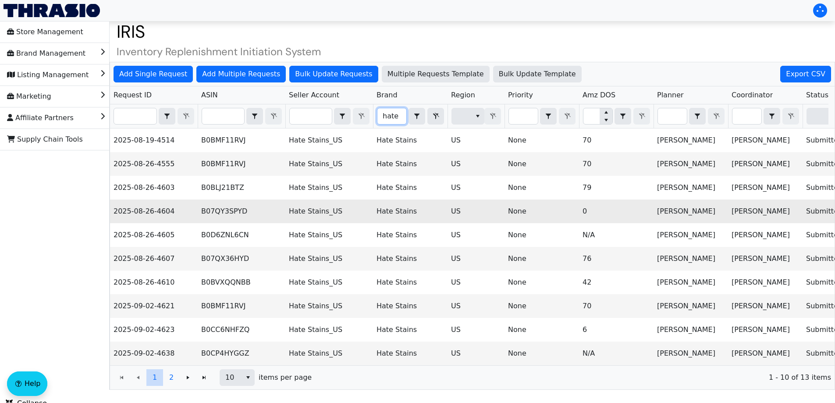
scroll to position [15, 0]
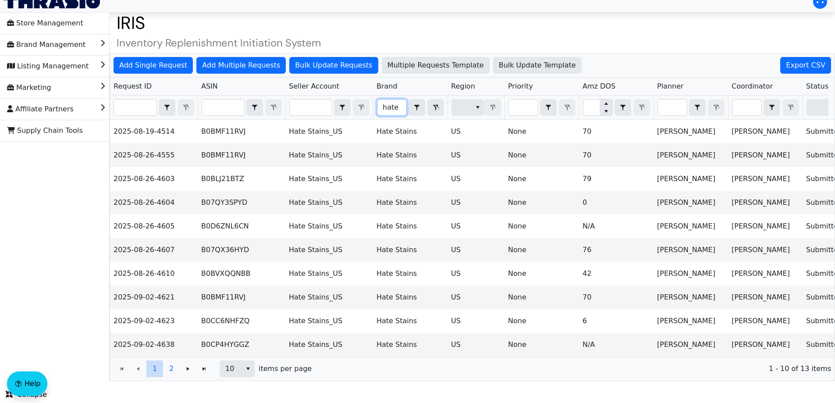
type input "hate"
paste input "B0D6ZNL6CN"
click at [217, 94] on div "Add Single Request Add Multiple Requests Bulk Update Requests Multiple Requests…" at bounding box center [472, 217] width 725 height 328
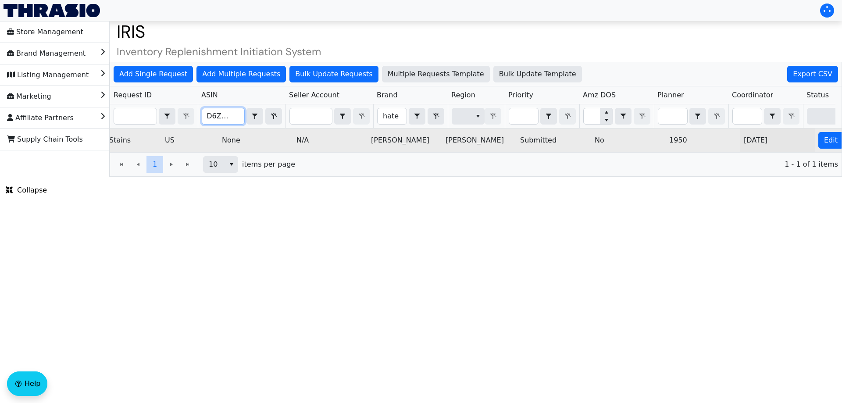
scroll to position [0, 353]
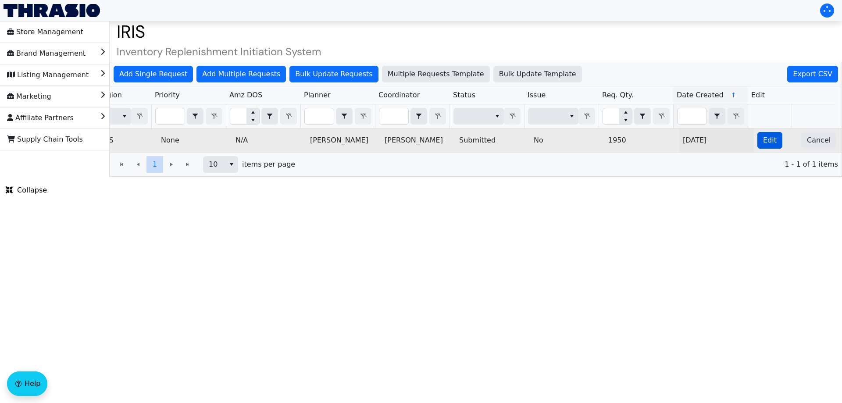
type input "B0D6ZNL6CN"
click at [771, 142] on button "Edit" at bounding box center [769, 140] width 25 height 17
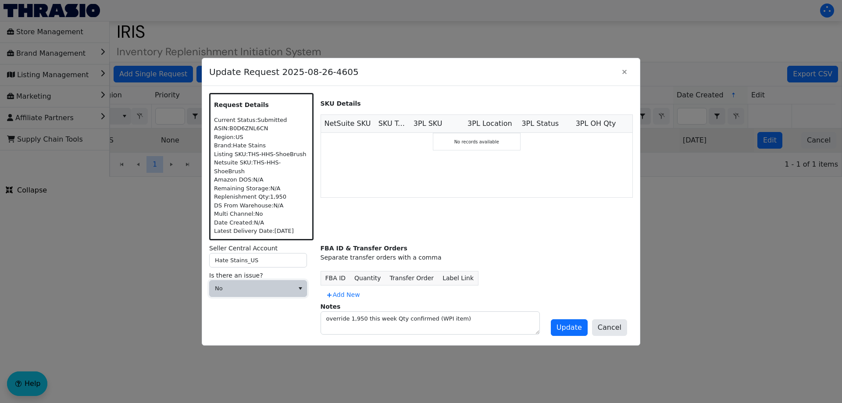
click at [265, 288] on span "No" at bounding box center [251, 289] width 84 height 16
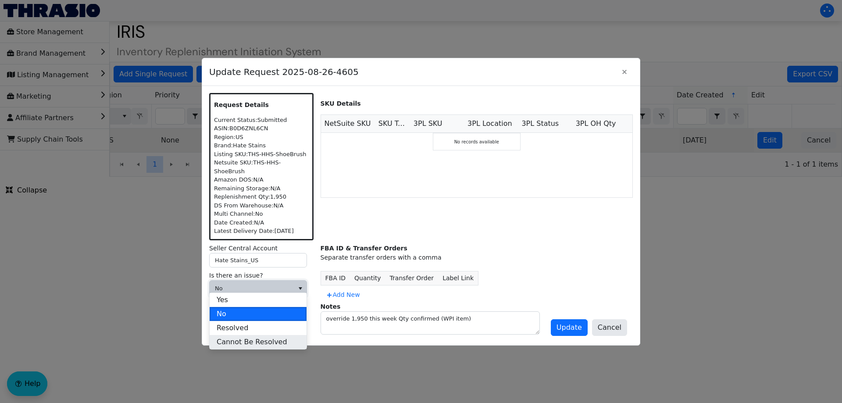
click at [241, 344] on span "Cannot Be Resolved" at bounding box center [252, 342] width 71 height 11
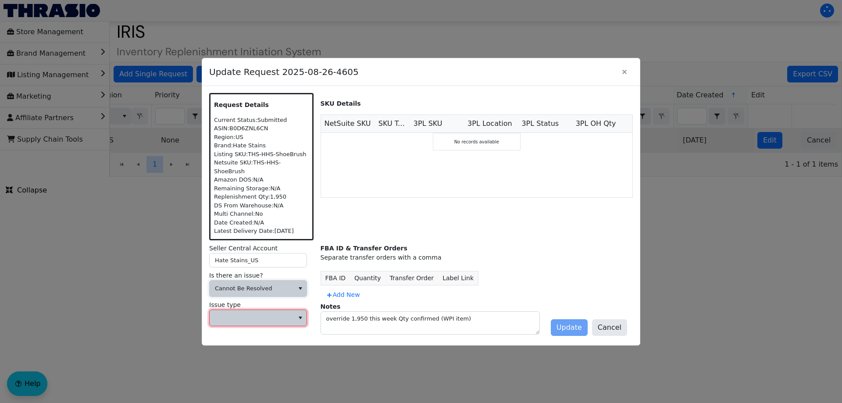
click at [254, 315] on span at bounding box center [252, 317] width 74 height 9
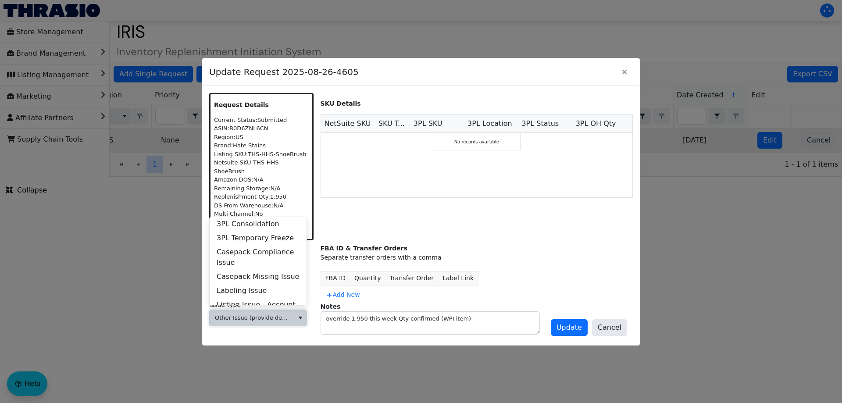
scroll to position [337, 0]
click at [266, 292] on span "Other Issue (provide details in notes)" at bounding box center [258, 302] width 83 height 21
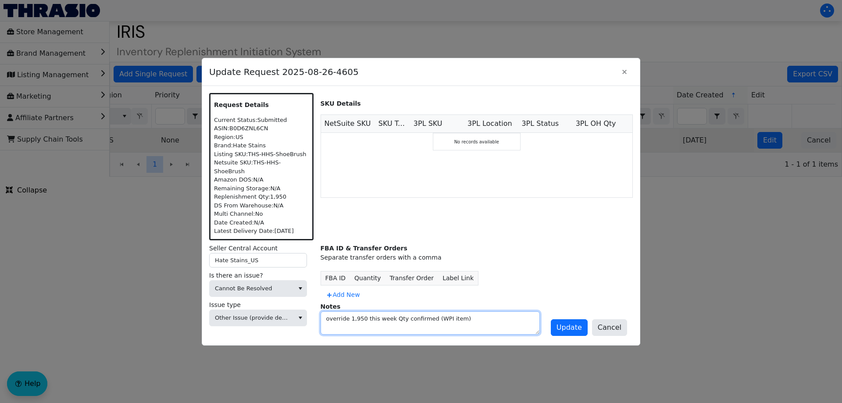
click at [426, 325] on textarea "override 1,950 this week Qty confirmed (WPI item)" at bounding box center [430, 323] width 218 height 22
click at [471, 316] on textarea "override 1,950 this week Qty confirmed (WPI item)" at bounding box center [430, 323] width 218 height 22
type textarea "override 1,950 this week Qty confirmed (WPI item) WPI confirmed not on hand and…"
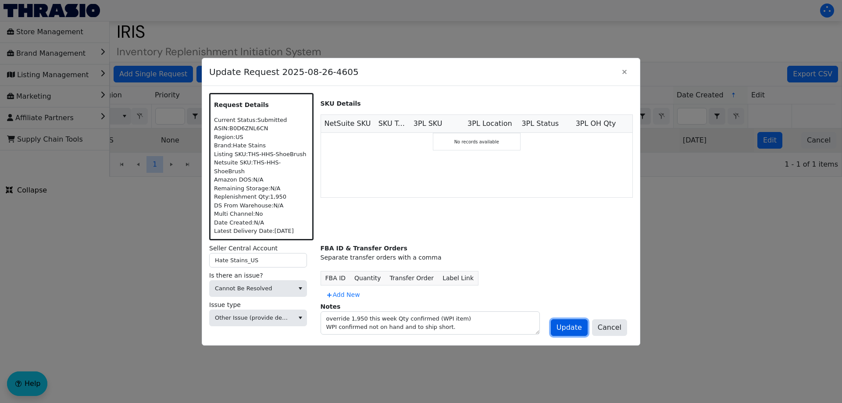
click at [571, 324] on span "Update" at bounding box center [568, 327] width 25 height 11
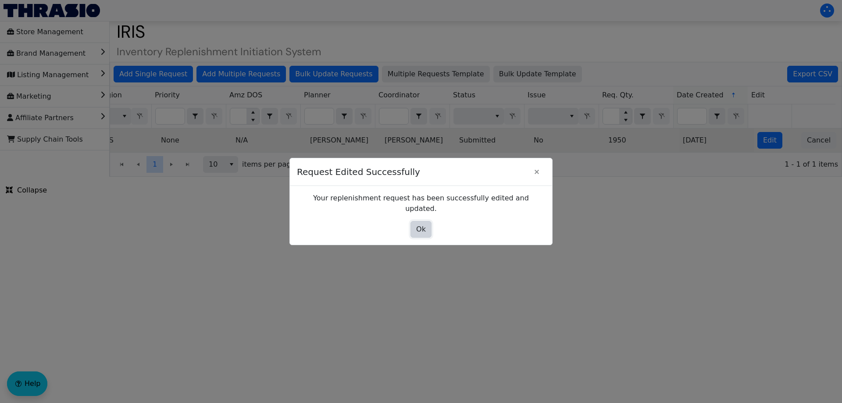
click at [423, 224] on span "Ok" at bounding box center [421, 229] width 10 height 11
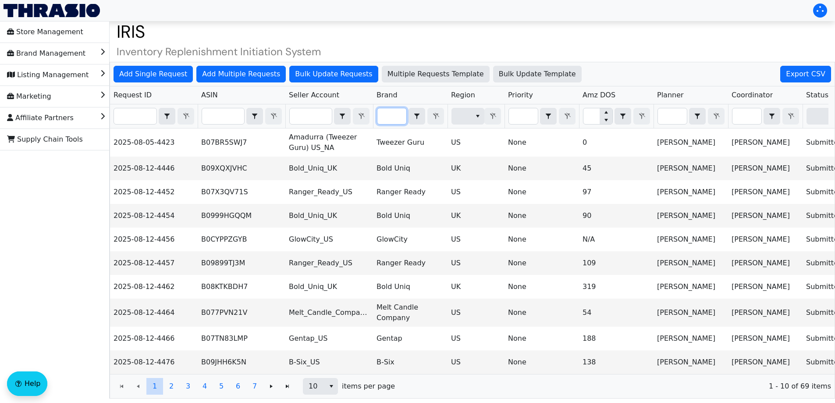
click at [397, 110] on input "Filter" at bounding box center [391, 116] width 29 height 16
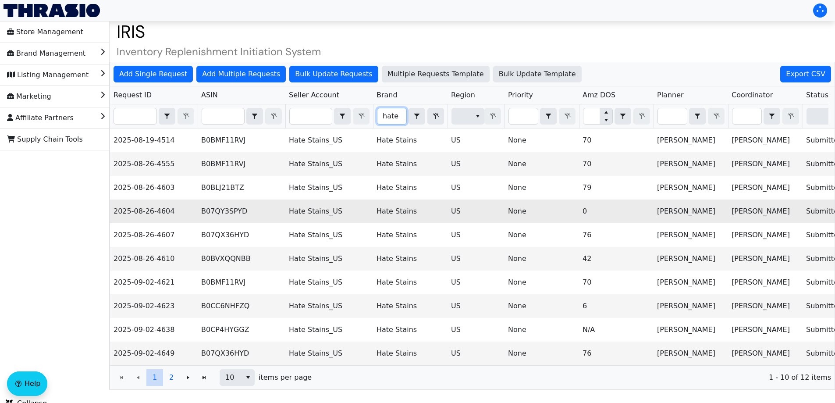
scroll to position [15, 0]
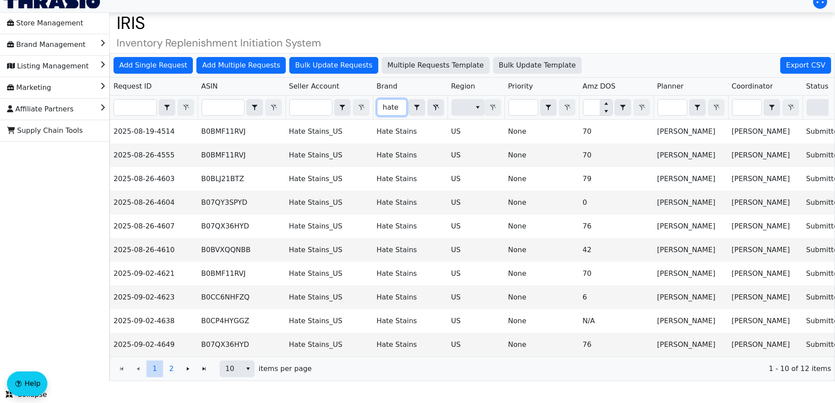
type input "hate"
click at [160, 370] on button "1" at bounding box center [154, 368] width 17 height 17
click at [166, 371] on button "2" at bounding box center [171, 368] width 17 height 17
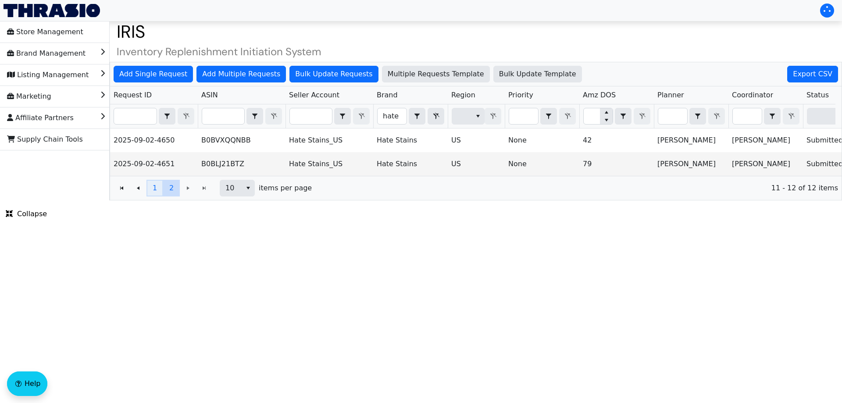
click at [156, 193] on span "1" at bounding box center [155, 188] width 4 height 11
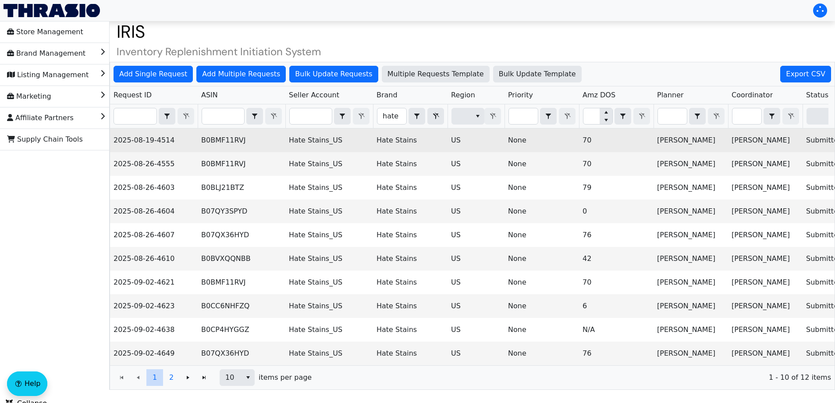
click at [141, 141] on td "2025-08-19-4514" at bounding box center [154, 140] width 88 height 24
copy td "2025-08-19-4514"
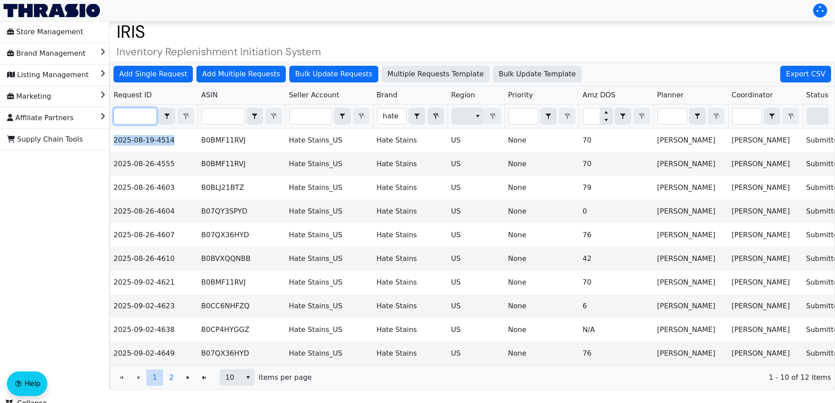
click at [133, 115] on input "Filter" at bounding box center [135, 116] width 43 height 16
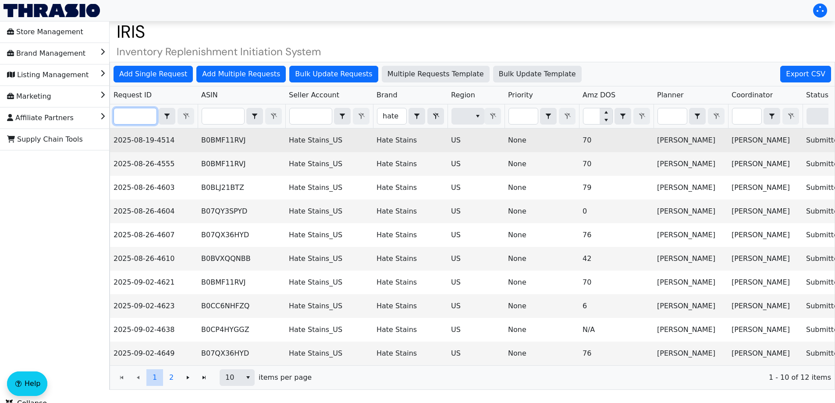
paste input "2025-08-19-4514"
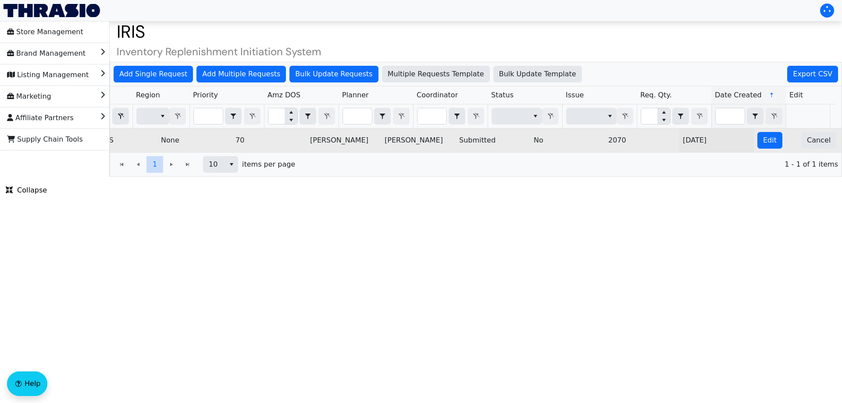
scroll to position [0, 353]
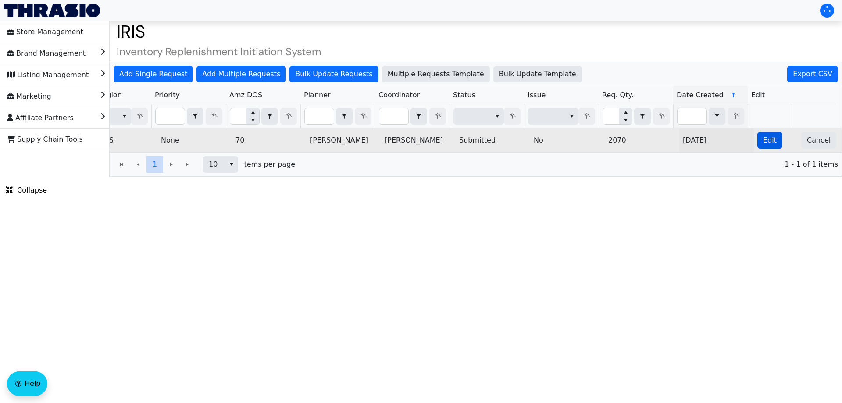
type input "2025-08-19-4514"
click at [763, 142] on span "Edit" at bounding box center [770, 140] width 14 height 11
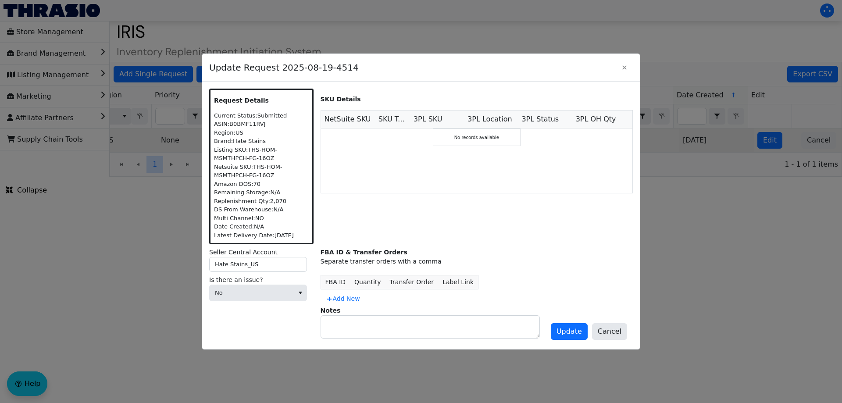
scroll to position [0, 0]
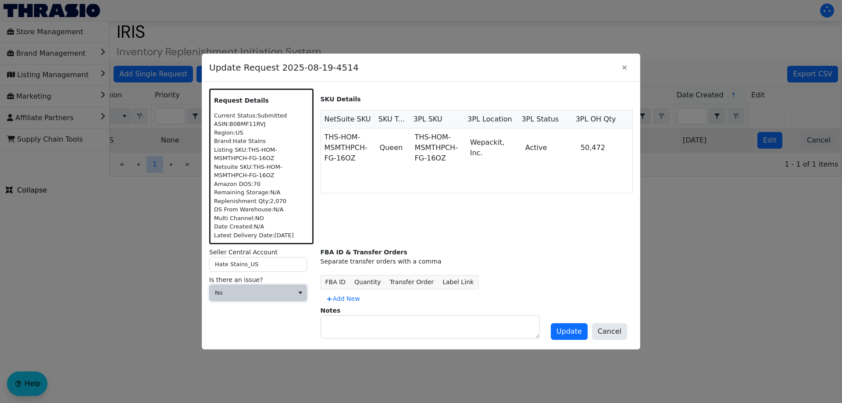
click at [251, 298] on span "No" at bounding box center [251, 293] width 84 height 16
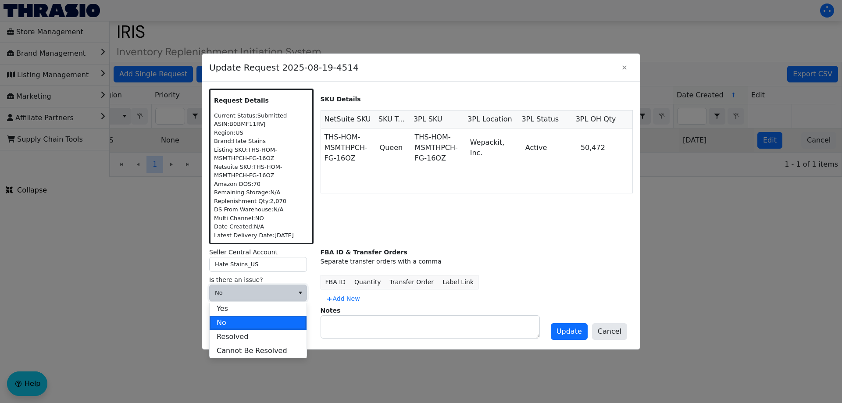
click at [348, 308] on div "Notes" at bounding box center [476, 322] width 312 height 32
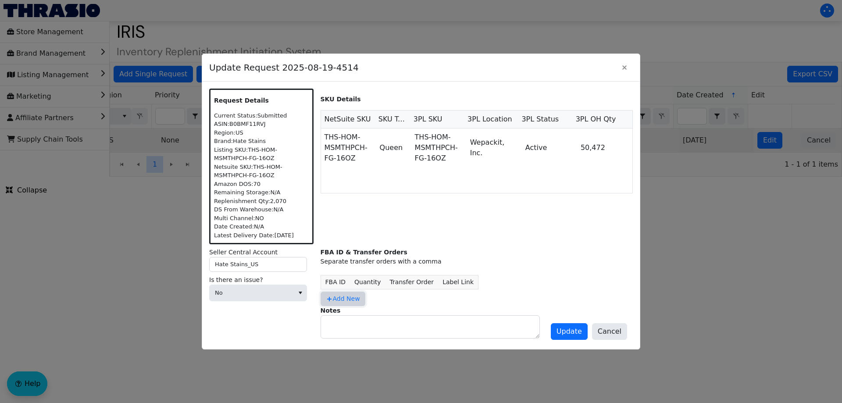
click at [346, 300] on span "Add New" at bounding box center [343, 298] width 34 height 9
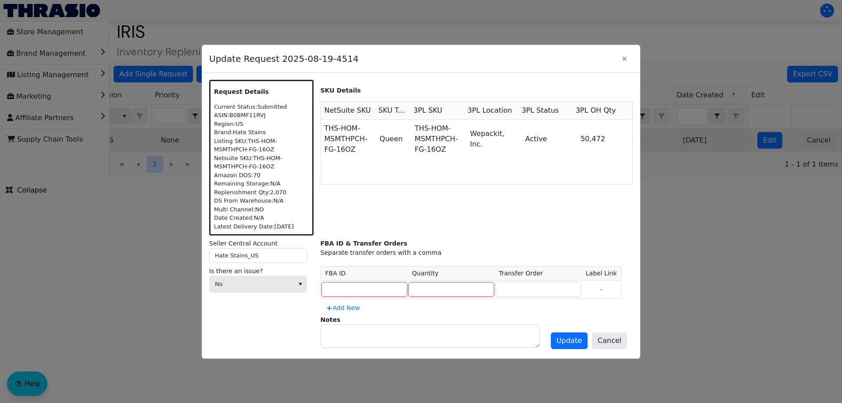
click at [350, 281] on td at bounding box center [363, 290] width 87 height 18
click at [349, 286] on input at bounding box center [364, 289] width 86 height 15
type input "MULTIPLE"
type input "2070"
type input "MULTIPLE"
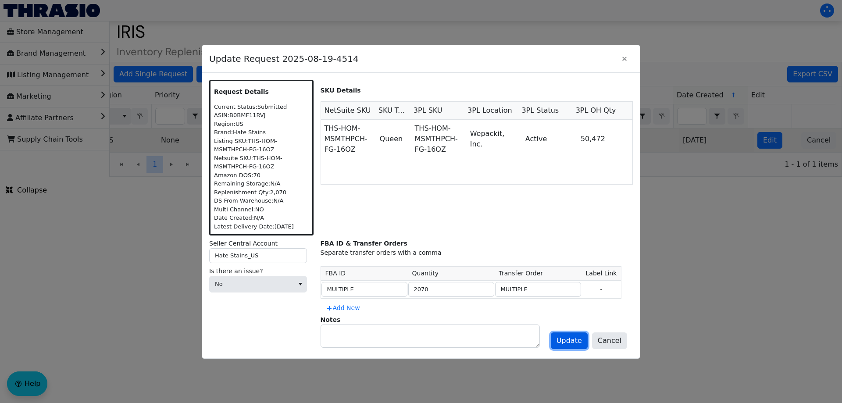
click at [560, 335] on button "Update" at bounding box center [568, 340] width 37 height 17
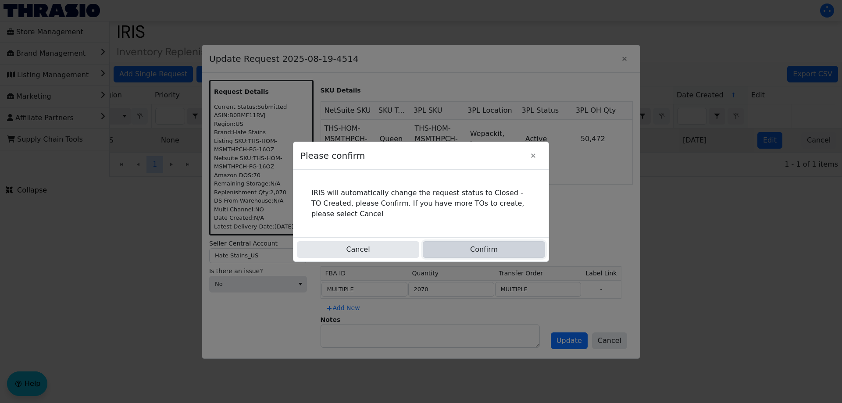
click at [498, 243] on button "Confirm" at bounding box center [484, 249] width 122 height 17
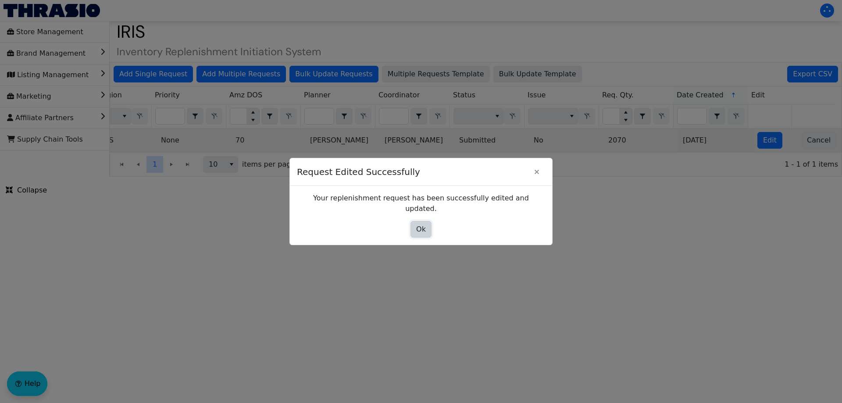
click at [423, 224] on span "Ok" at bounding box center [421, 229] width 10 height 11
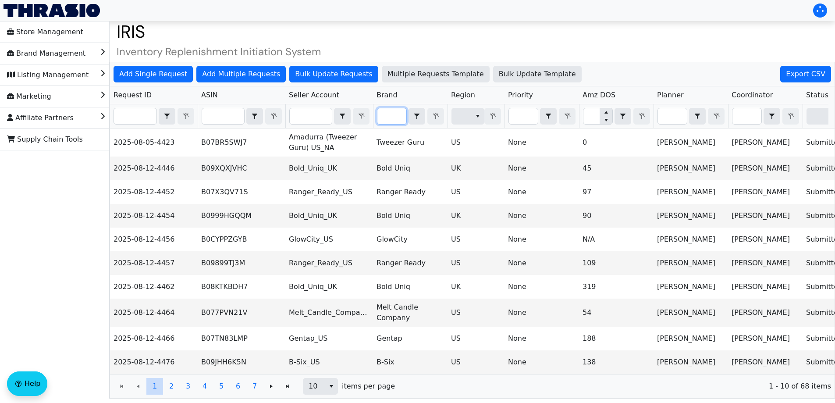
click at [387, 118] on input "Filter" at bounding box center [391, 116] width 29 height 16
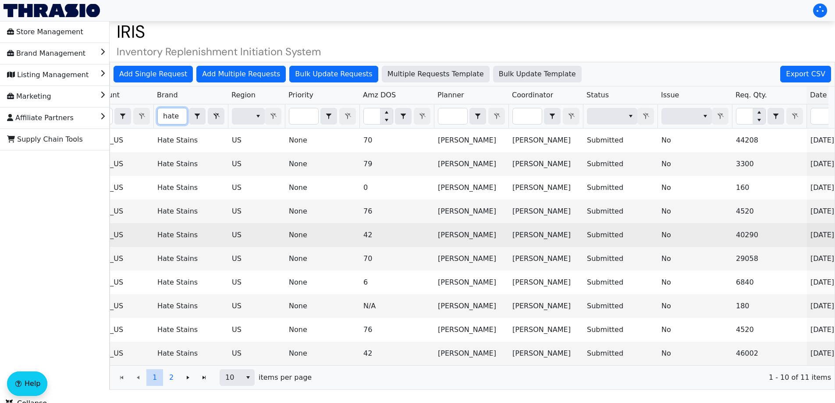
scroll to position [0, 219]
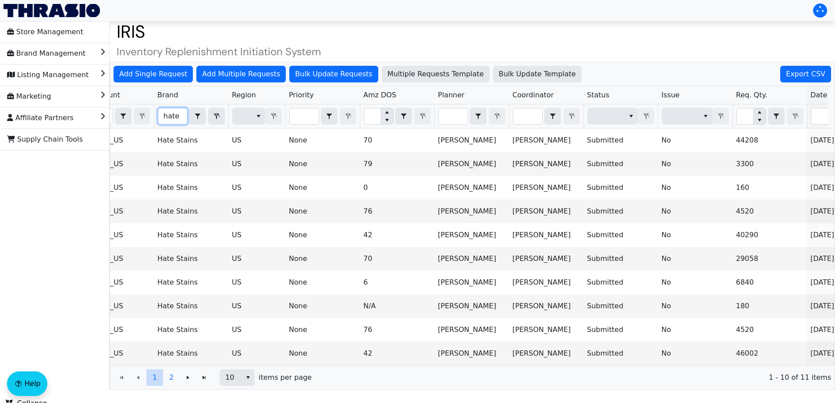
type input "hate"
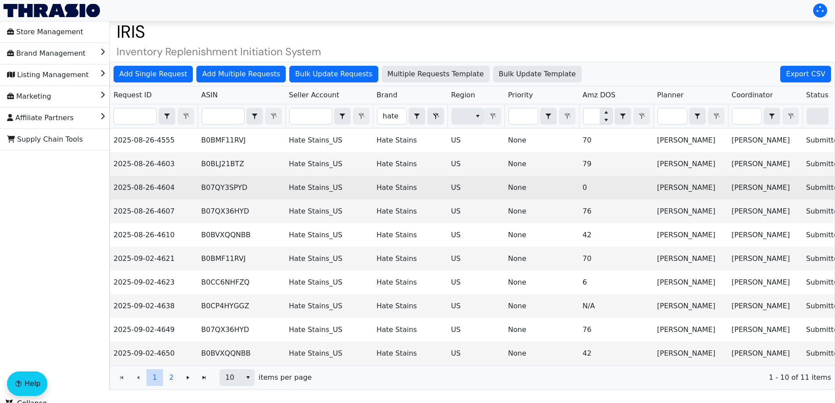
scroll to position [15, 0]
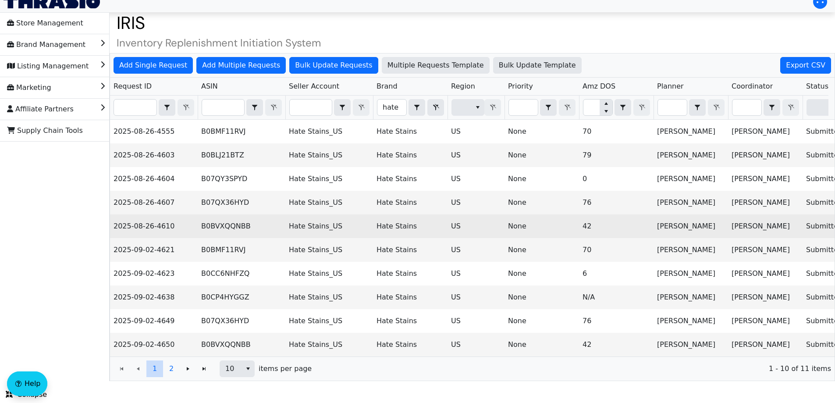
click at [142, 216] on td "2025-08-26-4610" at bounding box center [154, 226] width 88 height 24
copy td "2025-08-26-4610"
click at [142, 216] on td "2025-08-26-4610" at bounding box center [154, 226] width 88 height 24
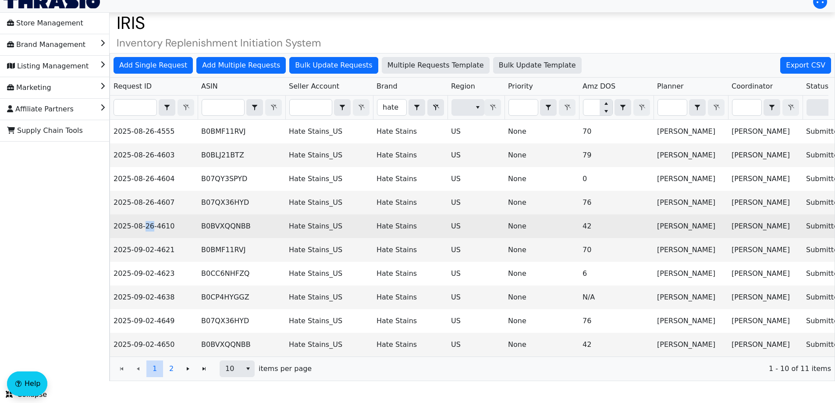
click at [142, 216] on td "2025-08-26-4610" at bounding box center [154, 226] width 88 height 24
copy td "2025-08-26-4610"
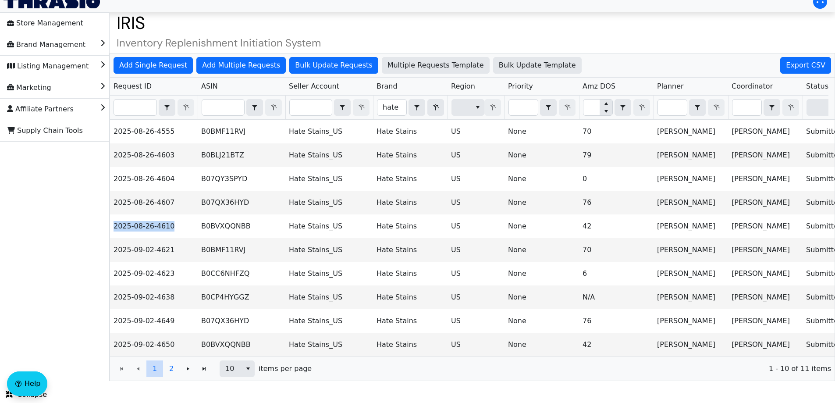
scroll to position [0, 0]
click at [146, 99] on input "Filter" at bounding box center [135, 107] width 43 height 16
paste input "2025-08-26-4610"
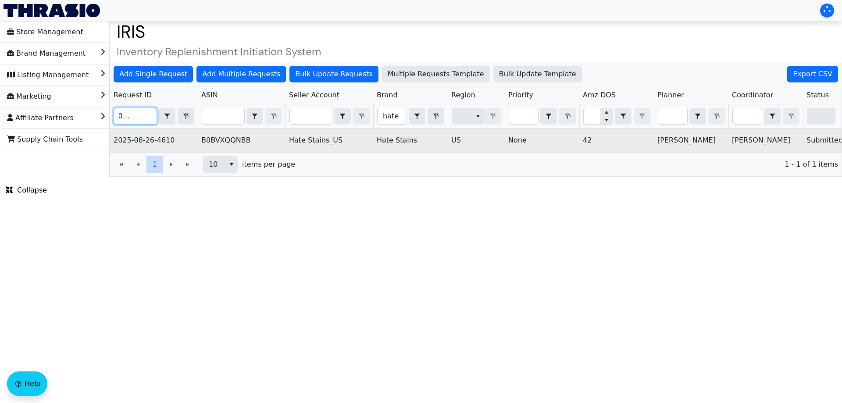
scroll to position [0, 353]
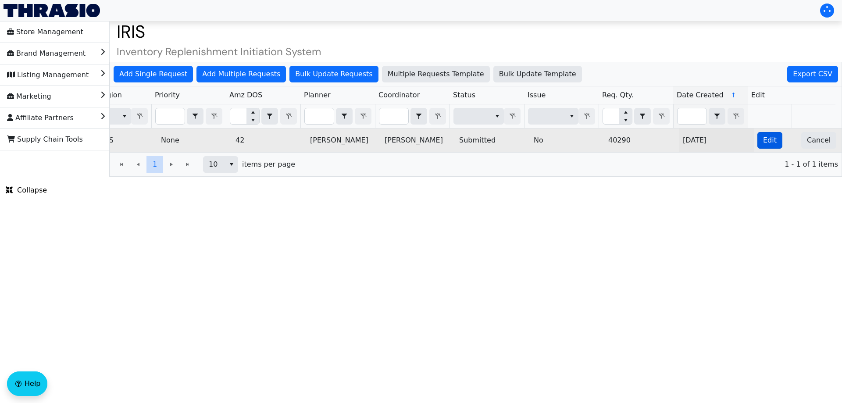
type input "2025-08-26-4610"
click at [757, 141] on button "Edit" at bounding box center [769, 140] width 25 height 17
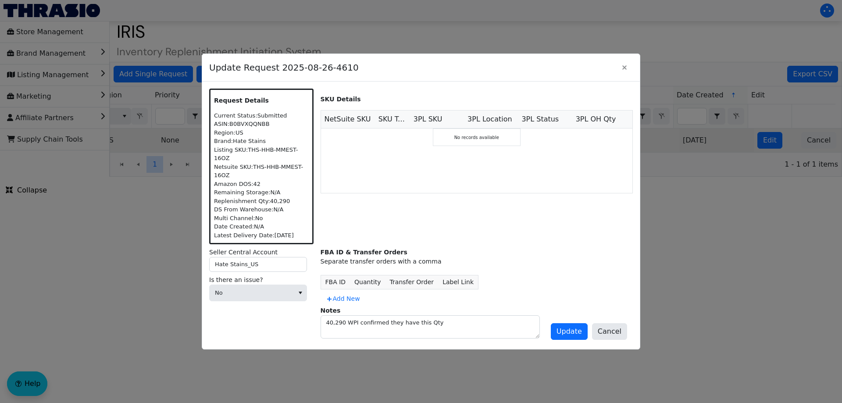
scroll to position [0, 0]
click at [337, 295] on span "Add New" at bounding box center [343, 298] width 34 height 9
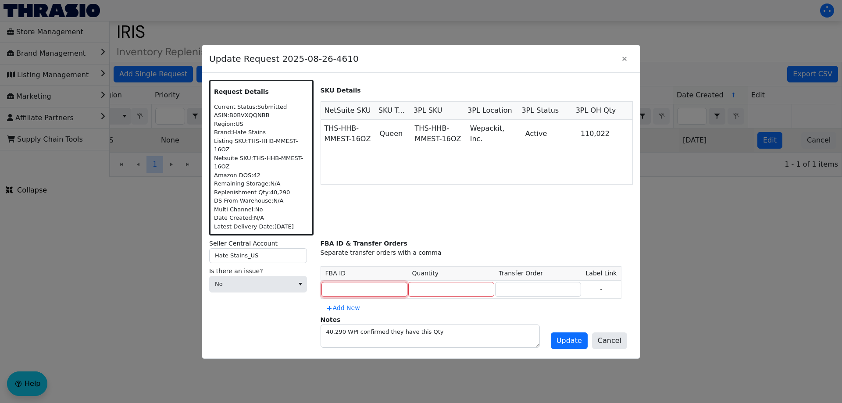
click at [347, 287] on input at bounding box center [364, 289] width 86 height 15
type input "MULTIPLE"
click at [347, 287] on input "MULTIPLE" at bounding box center [364, 289] width 86 height 15
click at [505, 288] on input at bounding box center [538, 289] width 86 height 15
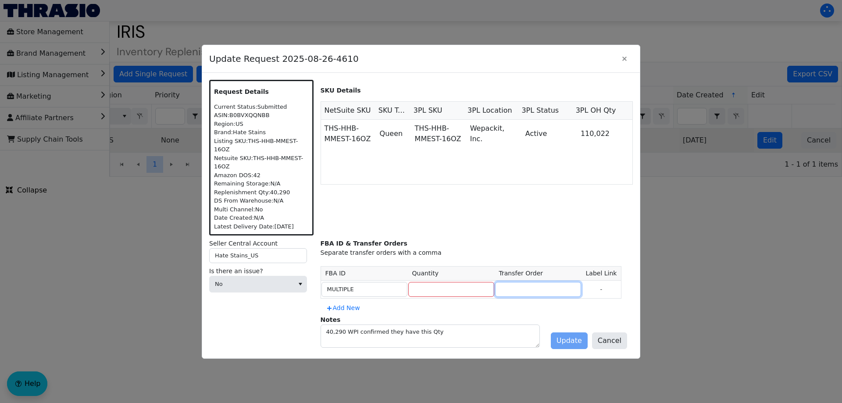
paste input "MULTIPLE"
type input "MULTIPLE"
click at [434, 282] on input "number" at bounding box center [451, 289] width 86 height 15
type input "15000"
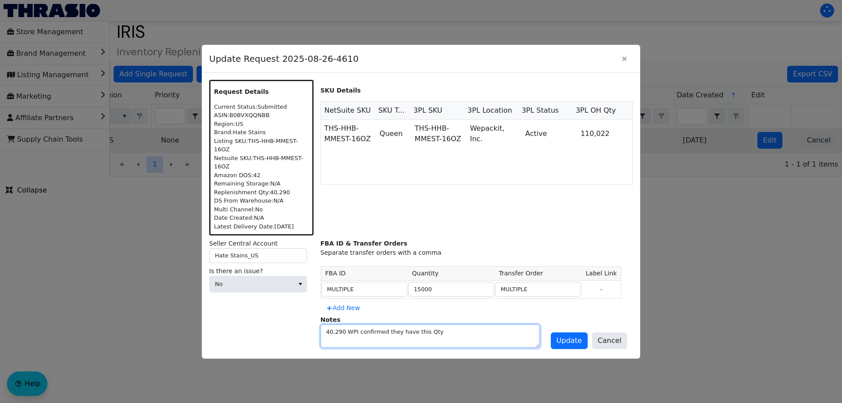
click at [451, 333] on textarea "40,290 WPI confirmed they have this Qty" at bounding box center [430, 336] width 218 height 22
type textarea "40,290 WPI confirmed they have this Qty Shipping more on next weeks request, FB…"
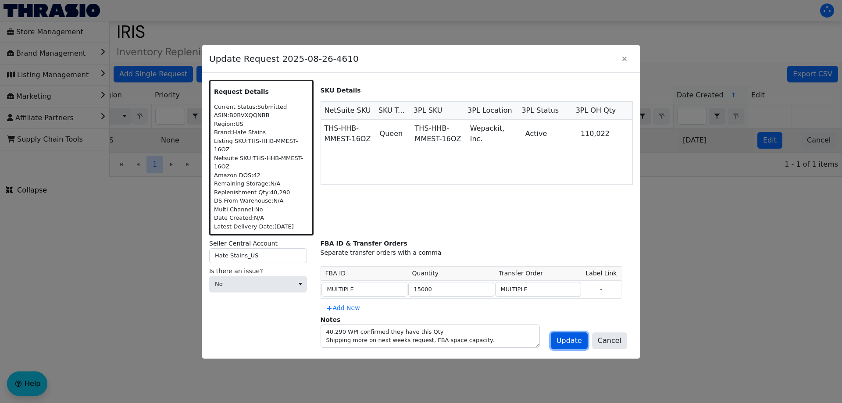
click at [560, 337] on button "Update" at bounding box center [568, 340] width 37 height 17
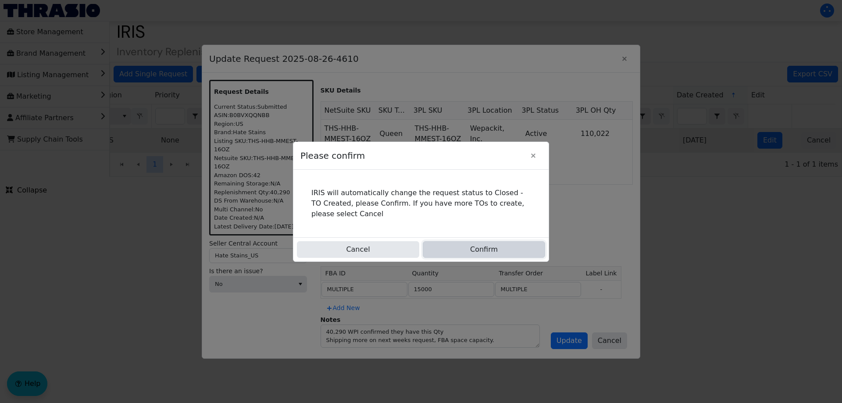
click at [480, 245] on button "Confirm" at bounding box center [484, 249] width 122 height 17
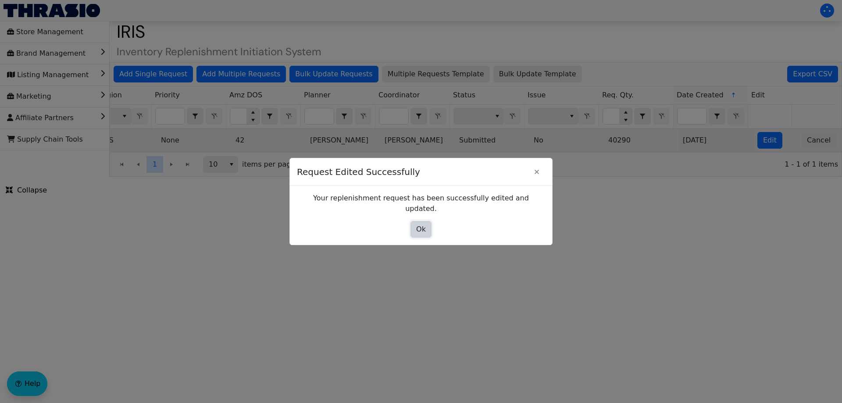
click at [421, 224] on span "Ok" at bounding box center [421, 229] width 10 height 11
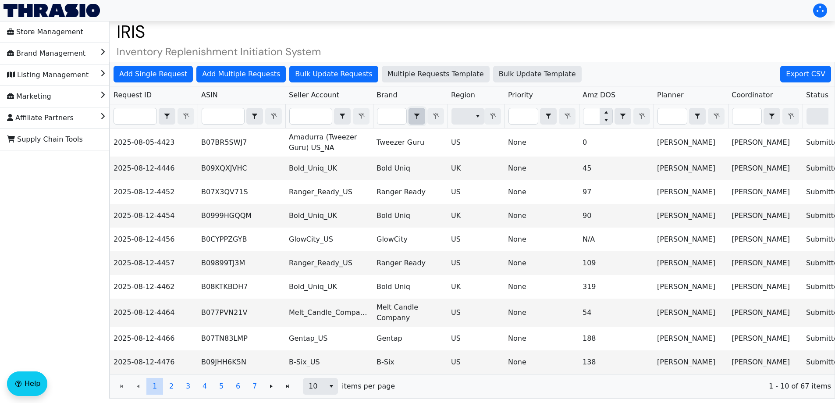
click at [408, 118] on span "Filter" at bounding box center [416, 116] width 17 height 17
click at [388, 114] on input "Filter" at bounding box center [391, 116] width 29 height 16
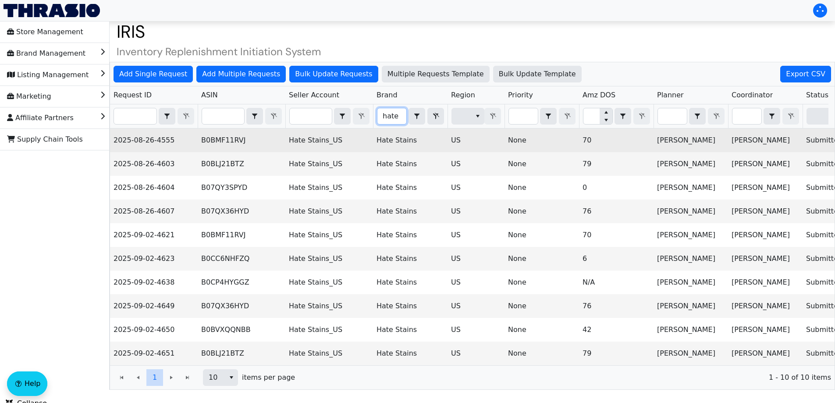
type input "hate"
click at [162, 141] on td "2025-08-26-4555" at bounding box center [154, 140] width 88 height 24
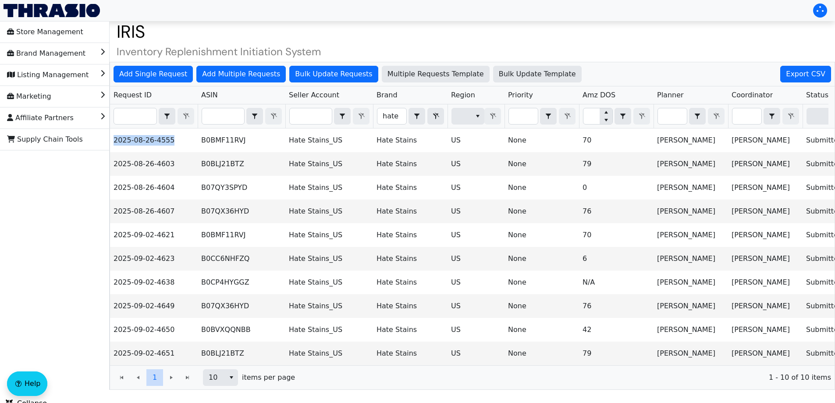
copy td "2025-08-26-4555"
click at [141, 116] on input "Filter" at bounding box center [135, 116] width 43 height 16
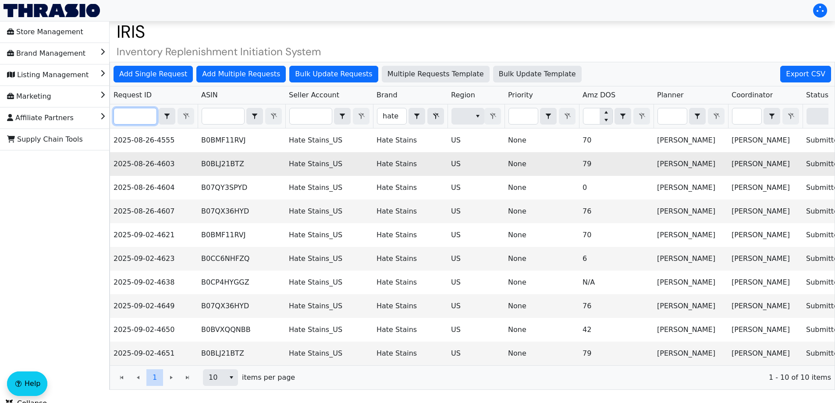
paste input "2025-08-26-4555"
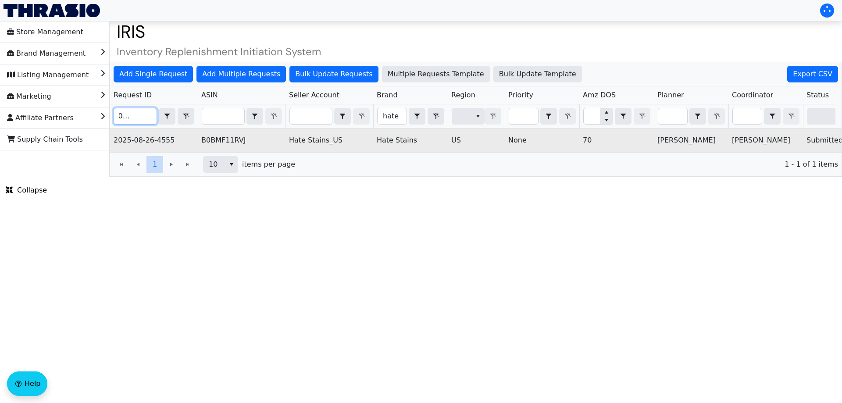
scroll to position [0, 353]
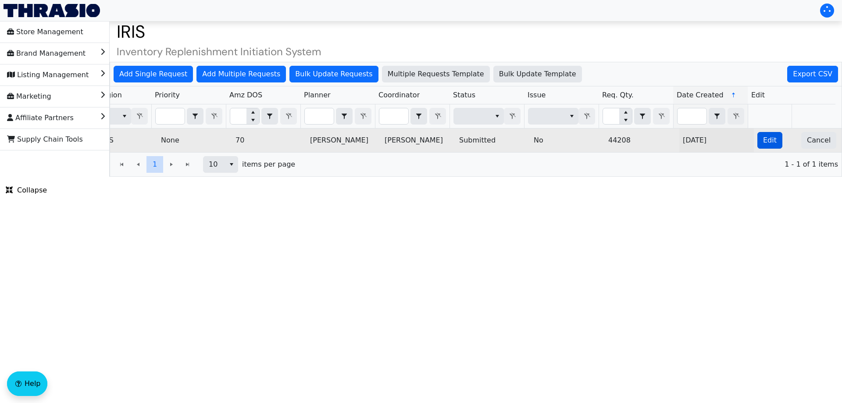
type input "2025-08-26-4555"
click at [764, 141] on span "Edit" at bounding box center [770, 140] width 14 height 11
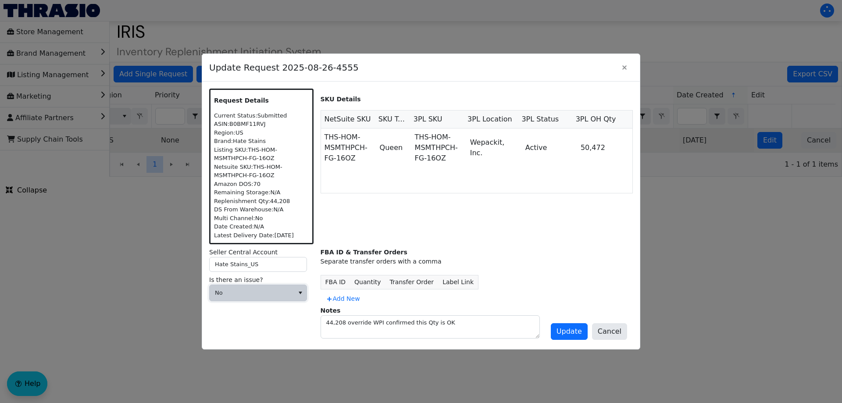
click at [250, 298] on span "No" at bounding box center [251, 293] width 84 height 16
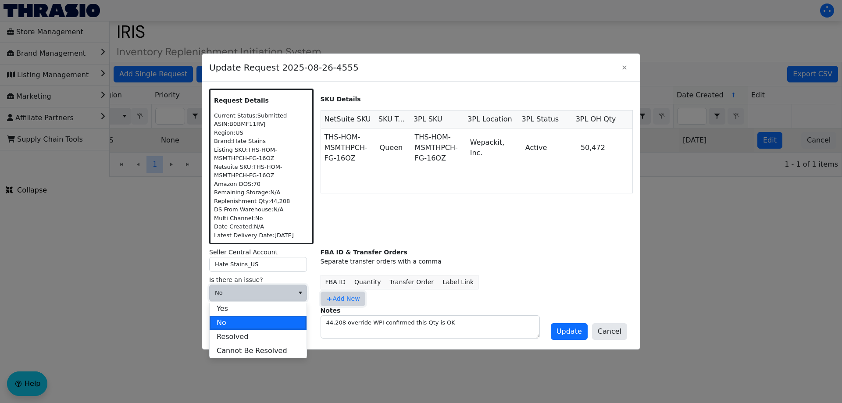
click at [343, 295] on span "Add New" at bounding box center [343, 298] width 34 height 9
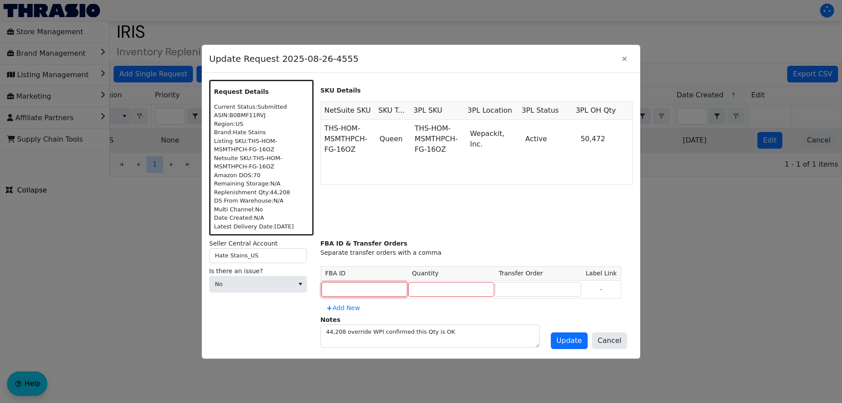
click at [349, 291] on input at bounding box center [364, 289] width 86 height 15
type input "15000"
type input "MULTPLE"
click at [349, 291] on input at bounding box center [364, 289] width 86 height 15
type input "MULTIPLE"
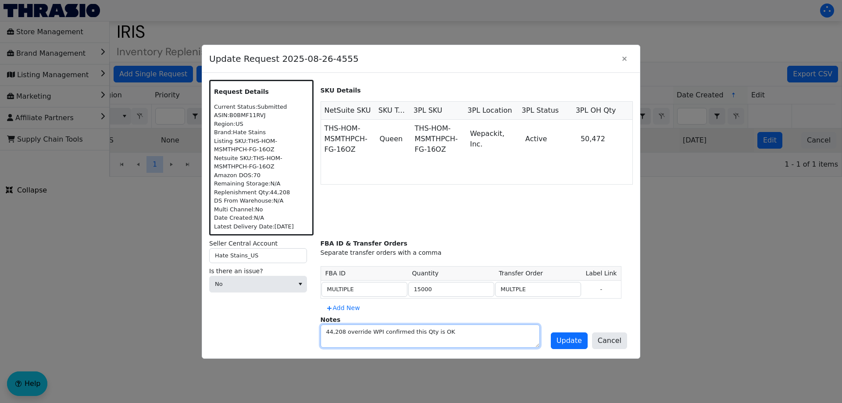
click at [379, 339] on textarea "44,208 override WPI confirmed this Qty is OK" at bounding box center [430, 336] width 218 height 22
click at [465, 338] on textarea "44,208 override WPI confirmed this Qty is OK" at bounding box center [430, 336] width 218 height 22
type textarea "44,208 override WPI confirmed this Qty is OK Shipping more on next week's reque…"
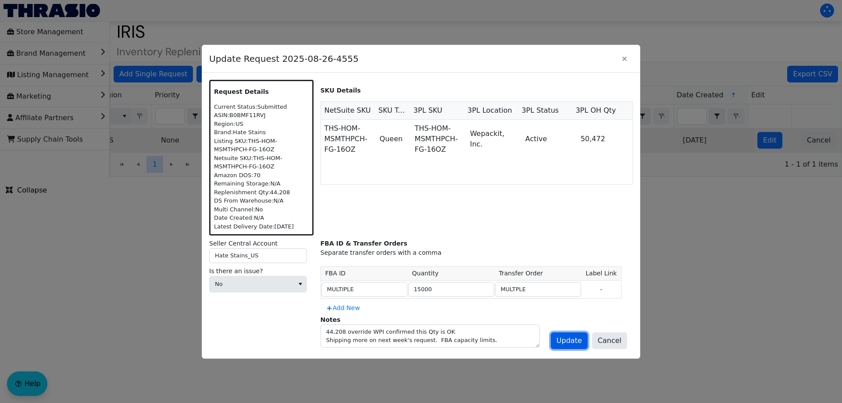
click at [564, 336] on span "Update" at bounding box center [568, 340] width 25 height 11
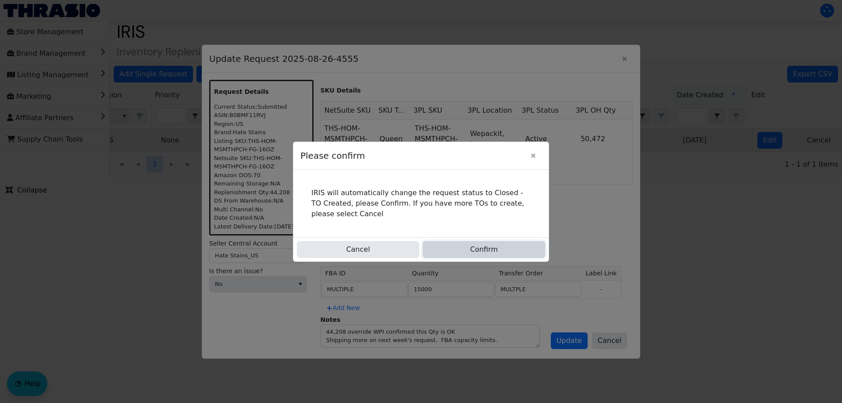
click at [462, 255] on button "Confirm" at bounding box center [484, 249] width 122 height 17
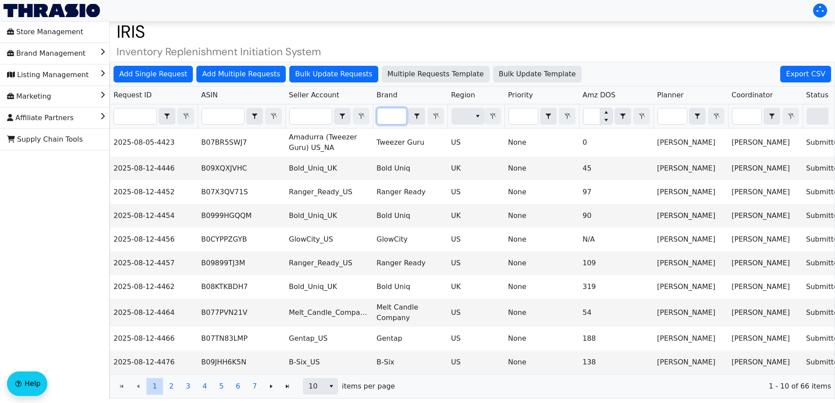
click at [387, 116] on input "Filter" at bounding box center [391, 116] width 29 height 16
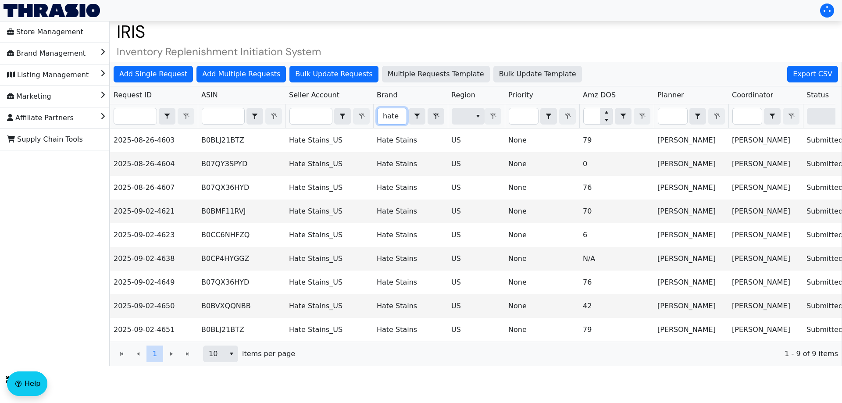
type input "hate"
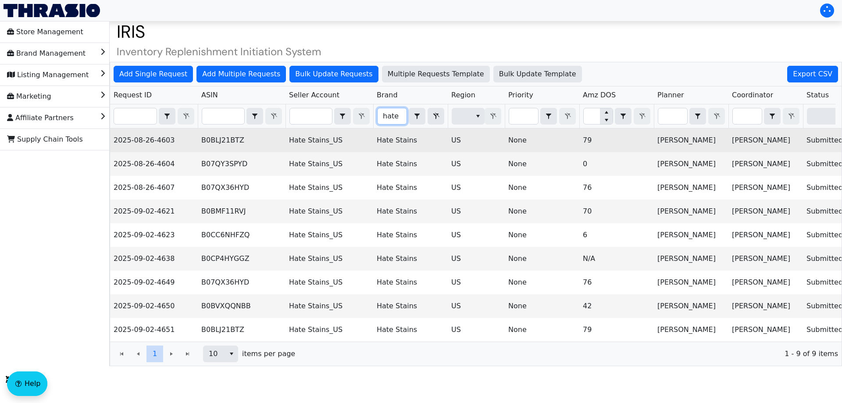
click at [217, 145] on td "B0BLJ21BTZ" at bounding box center [242, 140] width 88 height 24
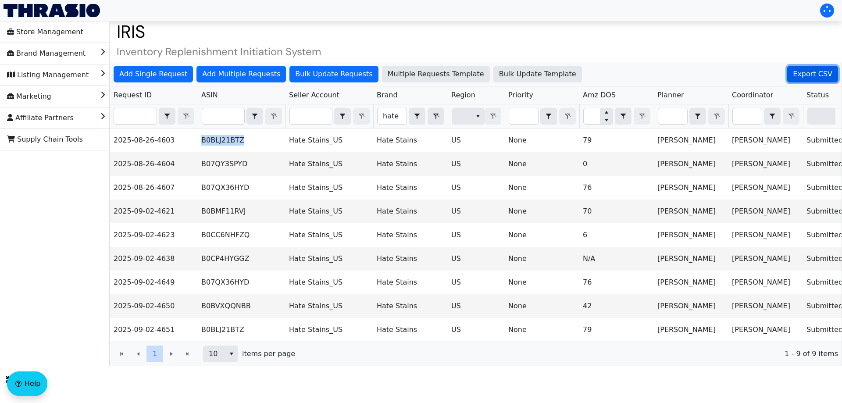
click at [812, 69] on span "Export CSV" at bounding box center [811, 74] width 39 height 11
click at [131, 122] on input "Filter" at bounding box center [135, 116] width 43 height 16
paste input "2025-08-26-4607"
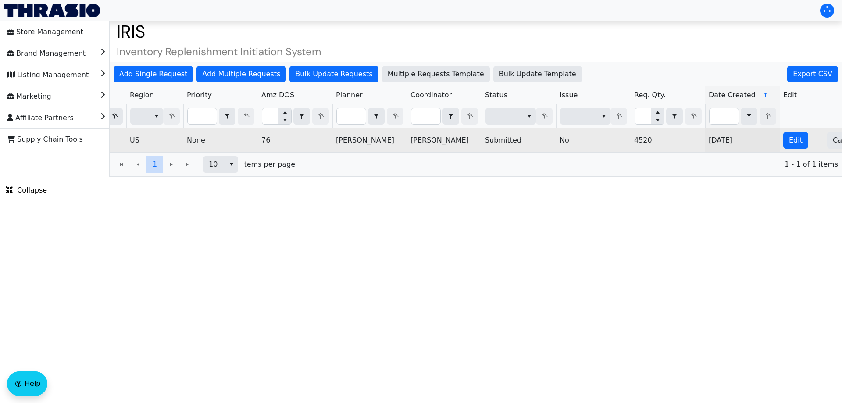
scroll to position [0, 353]
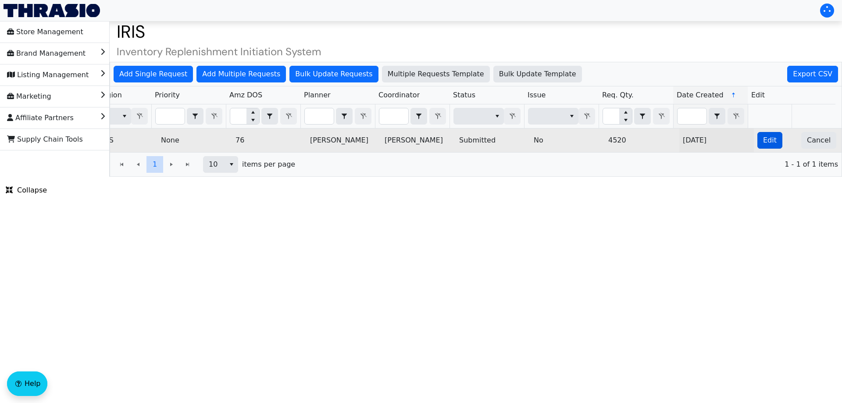
type input "2025-08-26-4607"
click at [757, 139] on button "Edit" at bounding box center [769, 140] width 25 height 17
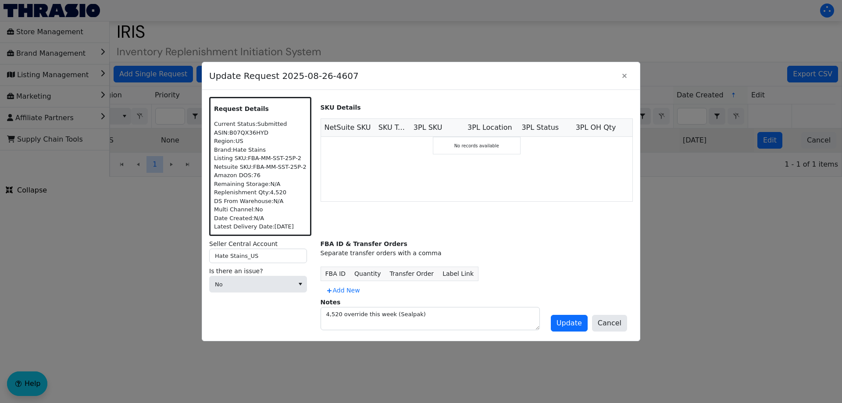
scroll to position [0, 0]
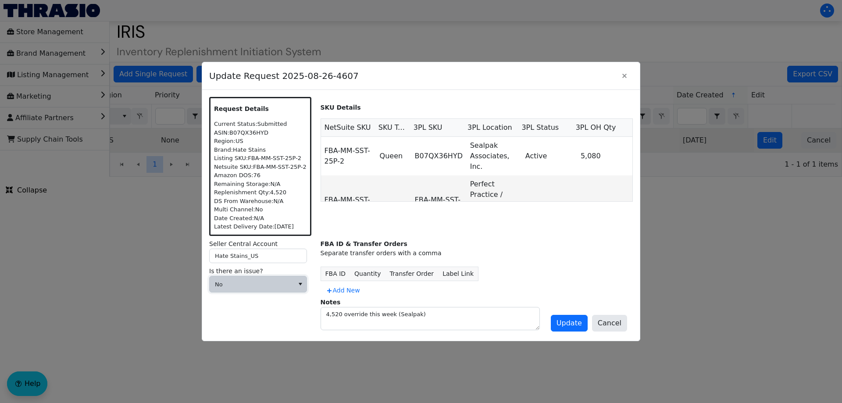
click at [288, 281] on span "No" at bounding box center [251, 284] width 84 height 16
click at [256, 340] on span "Cannot Be Resolved" at bounding box center [252, 342] width 71 height 11
click at [243, 320] on span at bounding box center [251, 313] width 84 height 16
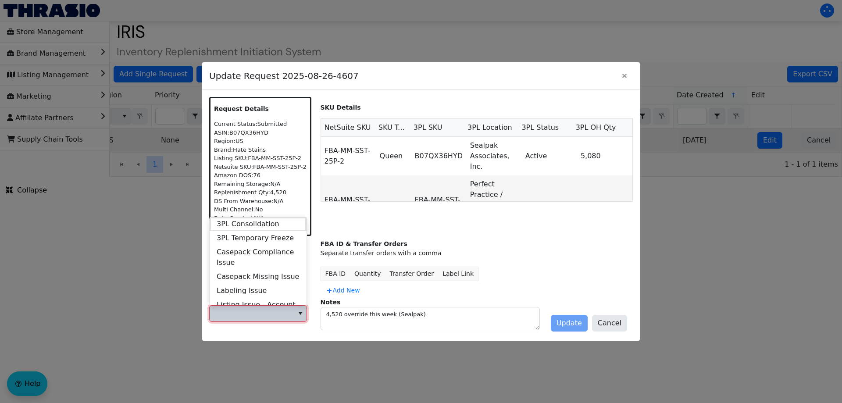
scroll to position [337, 0]
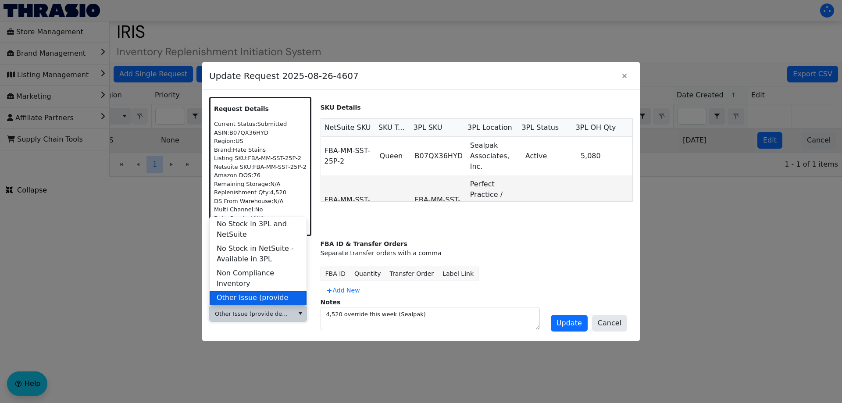
click at [261, 292] on span "Other Issue (provide details in notes)" at bounding box center [258, 302] width 83 height 21
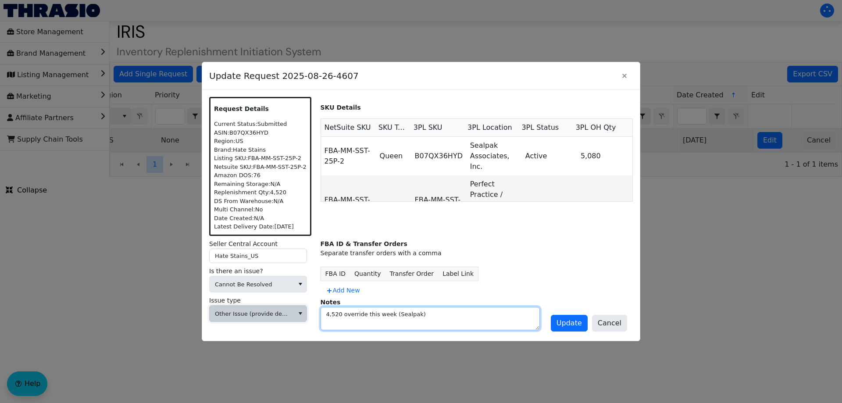
click at [464, 312] on textarea "4,520 override this week (Sealpak)" at bounding box center [430, 318] width 218 height 22
click at [397, 328] on textarea "4,520 override this week (Sealpak) Duplicate of" at bounding box center [430, 318] width 218 height 22
paste textarea "2025-09-02-4649"
type textarea "4,520 override this week (Sealpak) Duplicate of 2025-09-02-4649"
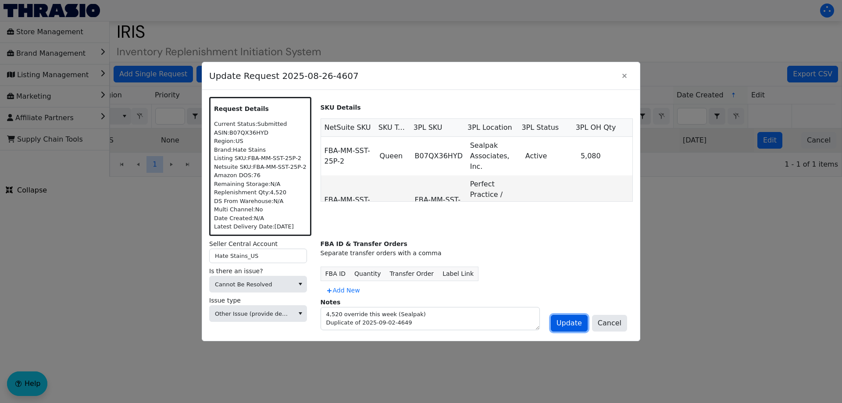
click at [568, 323] on span "Update" at bounding box center [568, 323] width 25 height 11
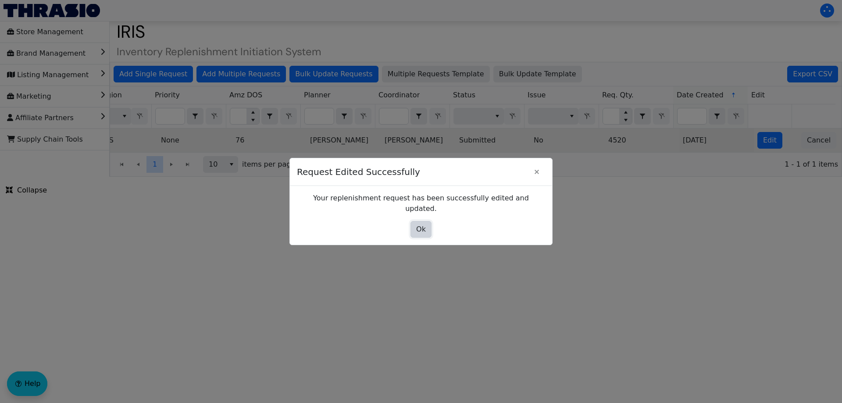
click at [420, 224] on span "Ok" at bounding box center [421, 229] width 10 height 11
